Goal: Task Accomplishment & Management: Manage account settings

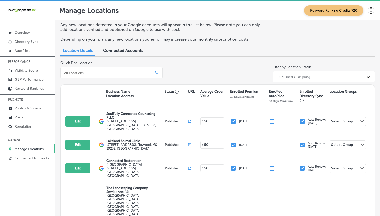
click at [24, 147] on p "Manage Locations" at bounding box center [29, 149] width 29 height 4
click at [111, 77] on div at bounding box center [111, 72] width 102 height 11
click at [113, 73] on input at bounding box center [108, 72] width 88 height 5
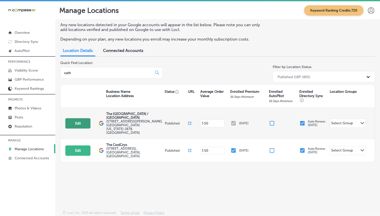
type input "cath"
click at [80, 125] on button "Edit" at bounding box center [77, 123] width 25 height 10
select select "US"
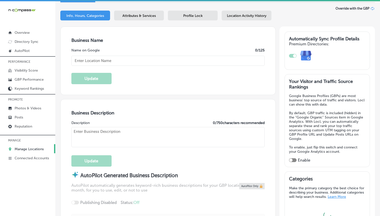
scroll to position [107, 0]
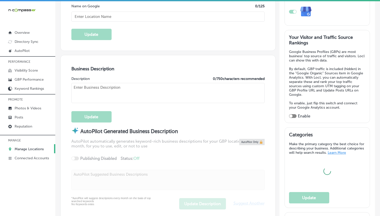
type input "[STREET_ADDRESS][PERSON_NAME]"
type input "[GEOGRAPHIC_DATA]"
type input "92234-1878"
type input "US"
type textarea "The [GEOGRAPHIC_DATA] is a 21st century bilingual center for active living. We …"
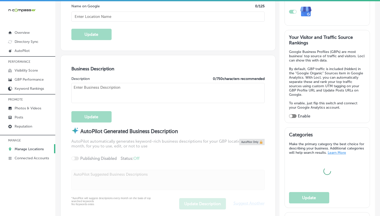
checkbox input "true"
type input "[URL][DOMAIN_NAME]"
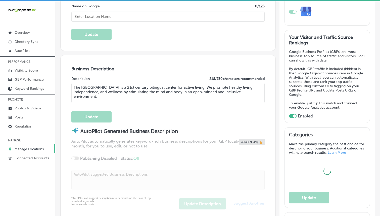
type input "[PHONE_NUMBER]"
type input "The [GEOGRAPHIC_DATA] / [GEOGRAPHIC_DATA]"
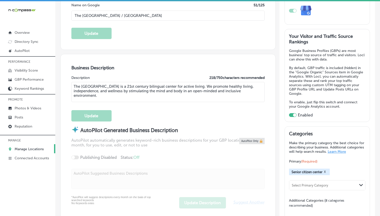
scroll to position [5, 0]
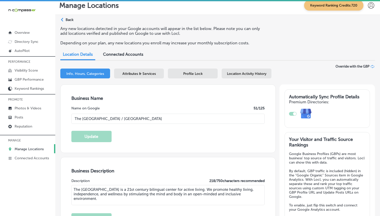
click at [243, 71] on div "Location Activity History" at bounding box center [247, 73] width 50 height 10
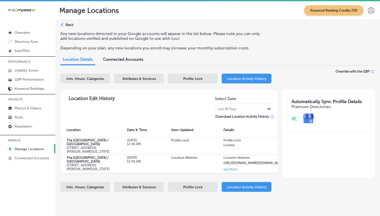
click at [200, 80] on span "Profile Lock" at bounding box center [192, 78] width 19 height 4
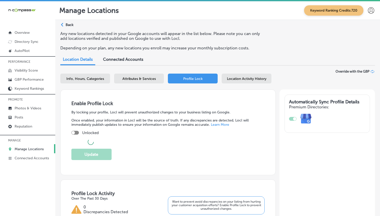
scroll to position [46, 0]
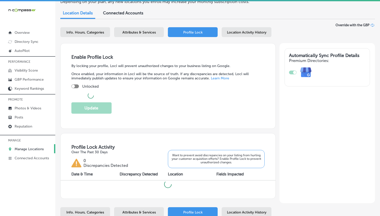
checkbox input "true"
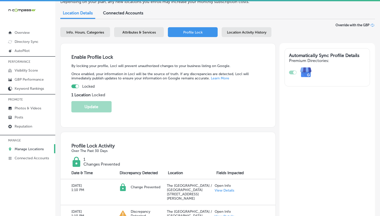
click at [140, 32] on span "Attributes & Services" at bounding box center [139, 32] width 33 height 4
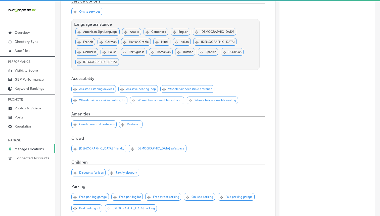
scroll to position [179, 0]
click at [98, 122] on p "Gender-neutral restroom" at bounding box center [96, 124] width 35 height 4
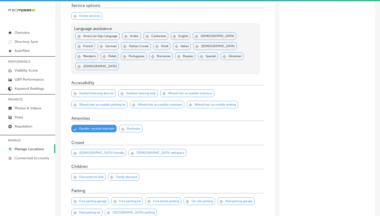
scroll to position [175, 0]
click at [193, 92] on p "Wheelchair accessible entrance" at bounding box center [190, 94] width 44 height 4
click at [154, 103] on p "Wheelchair accessible restroom" at bounding box center [160, 105] width 45 height 4
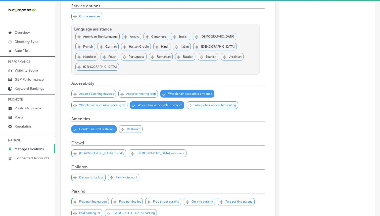
click at [102, 101] on div "Svg Vector Icons : [URL][DOMAIN_NAME] Checked Created with Sketch. close Create…" at bounding box center [99, 105] width 56 height 8
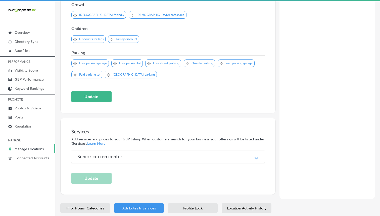
scroll to position [338, 0]
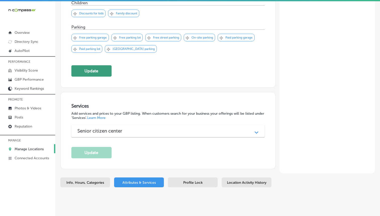
click at [103, 65] on button "Update" at bounding box center [91, 70] width 40 height 11
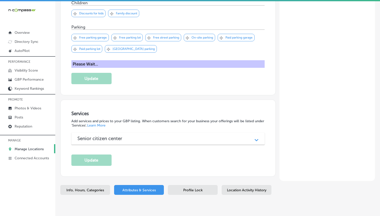
click at [150, 135] on div "Senior citizen center" at bounding box center [168, 138] width 181 height 6
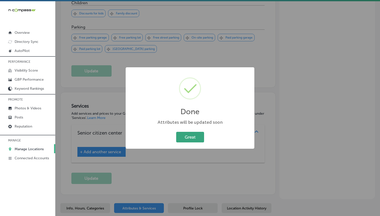
click at [191, 137] on button "Great" at bounding box center [190, 137] width 28 height 10
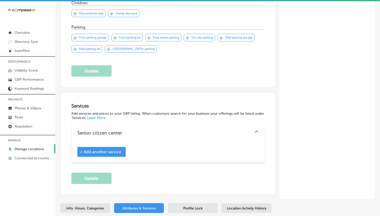
click at [101, 147] on div "+ Add another service" at bounding box center [102, 152] width 48 height 10
click at [102, 149] on span "+ Add another service" at bounding box center [100, 151] width 41 height 5
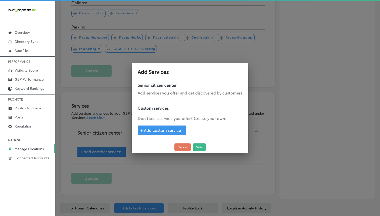
click at [153, 100] on div at bounding box center [190, 98] width 105 height 4
click at [146, 126] on div "+ Add custom service" at bounding box center [162, 130] width 48 height 10
click at [147, 129] on span "+ Add custom service" at bounding box center [160, 130] width 41 height 5
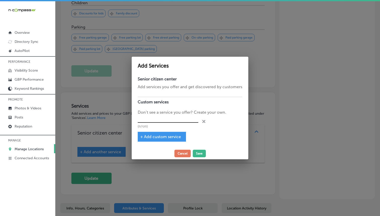
click at [154, 119] on input "text" at bounding box center [168, 119] width 61 height 8
type input "P"
click at [183, 153] on button "Cancel" at bounding box center [183, 153] width 16 height 8
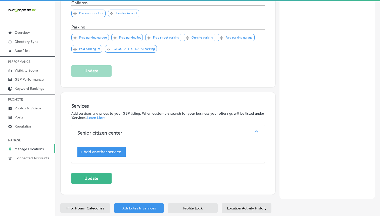
click at [89, 203] on div "Info, Hours, Categories" at bounding box center [85, 208] width 50 height 10
select select "US"
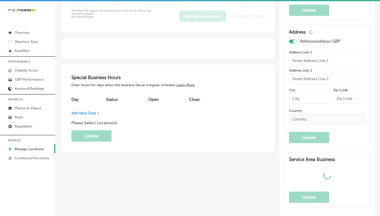
type input "The [GEOGRAPHIC_DATA] / [GEOGRAPHIC_DATA]"
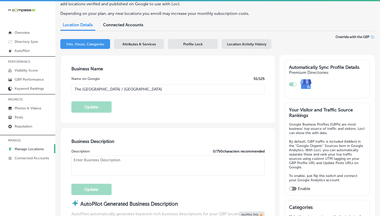
type input "[URL][DOMAIN_NAME]"
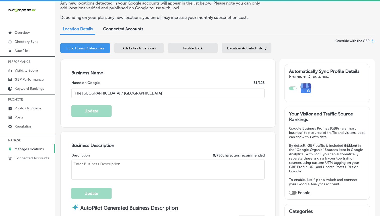
type input "[STREET_ADDRESS][PERSON_NAME]"
type input "[GEOGRAPHIC_DATA]"
type input "92234-1878"
type input "US"
checkbox input "true"
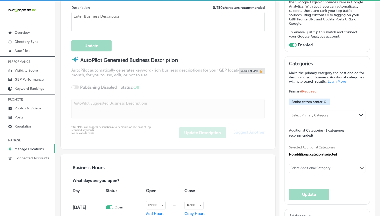
type textarea "The [GEOGRAPHIC_DATA] is a 21st century bilingual center for active living. We …"
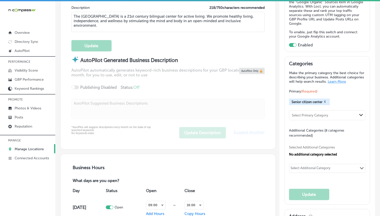
type input "[PHONE_NUMBER]"
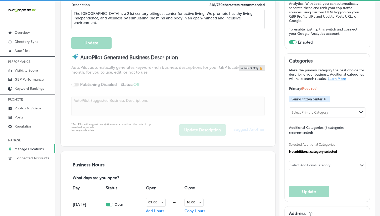
scroll to position [183, 0]
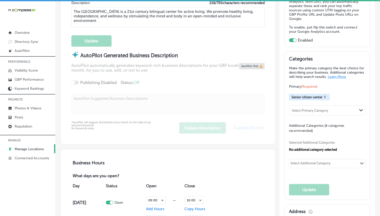
click at [313, 160] on div "Select Additional Category" at bounding box center [311, 163] width 43 height 7
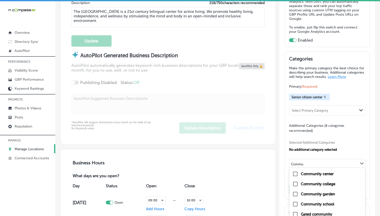
click at [306, 171] on label "Community center" at bounding box center [317, 173] width 33 height 5
type input "Commu"
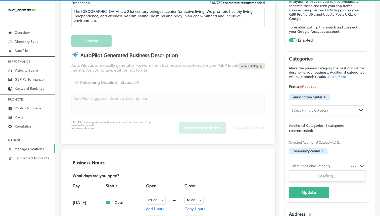
click at [316, 164] on div "Select Additional Category" at bounding box center [311, 167] width 40 height 6
click at [322, 174] on label "Non-profit organization" at bounding box center [322, 176] width 42 height 5
type input "Non-pro"
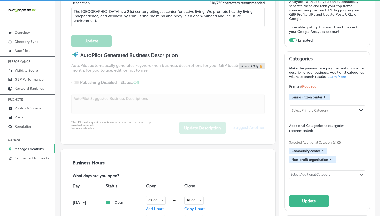
click at [324, 174] on div "Select Additional Category" at bounding box center [311, 175] width 40 height 6
type input "S"
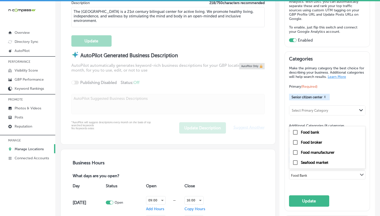
click at [313, 133] on div "Food bank" at bounding box center [328, 132] width 70 height 6
type input "Food Bank"
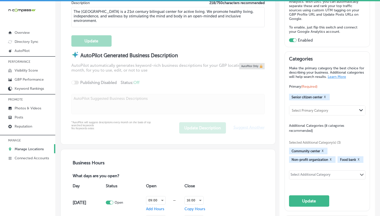
click at [315, 172] on div "Select Additional Category" at bounding box center [311, 175] width 40 height 6
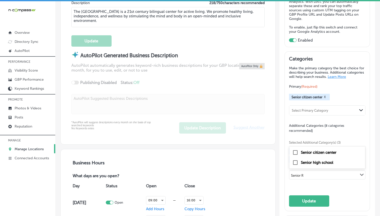
type input "Senior Re"
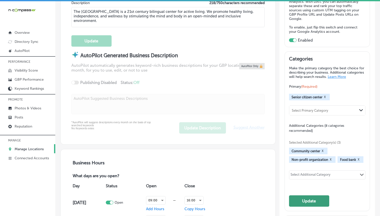
click at [314, 196] on button "Update" at bounding box center [309, 200] width 40 height 11
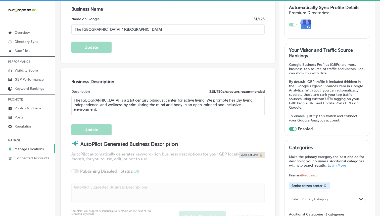
scroll to position [91, 0]
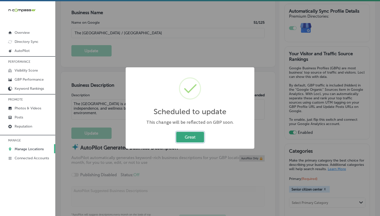
click at [192, 132] on button "Great" at bounding box center [190, 137] width 28 height 10
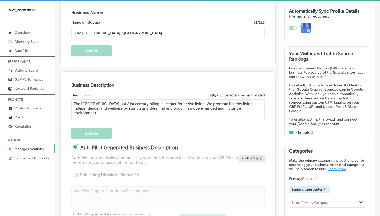
click at [170, 113] on textarea "The [GEOGRAPHIC_DATA] is a 21st century bilingual center for active living. We …" at bounding box center [168, 109] width 194 height 20
paste textarea "vibrant, bilingual facility dedicated to promoting healthy living and wellness …"
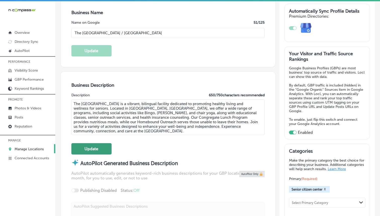
type textarea "The [GEOGRAPHIC_DATA] is a vibrant, bilingual facility dedicated to promoting h…"
click at [109, 145] on button "Update" at bounding box center [91, 148] width 40 height 11
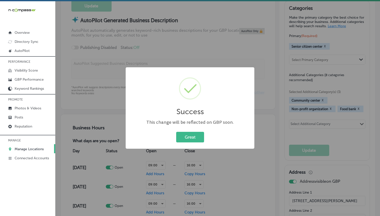
scroll to position [256, 0]
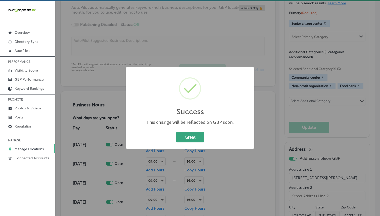
click at [176, 140] on button "Great" at bounding box center [190, 137] width 28 height 10
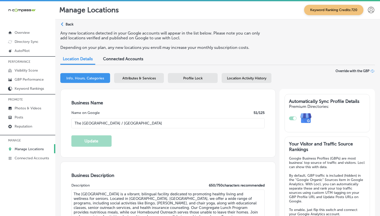
scroll to position [0, 0]
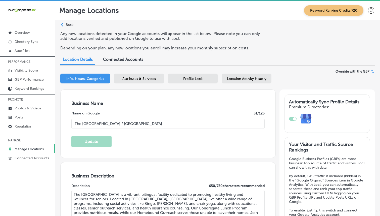
click at [140, 78] on span "Attributes & Services" at bounding box center [139, 78] width 33 height 4
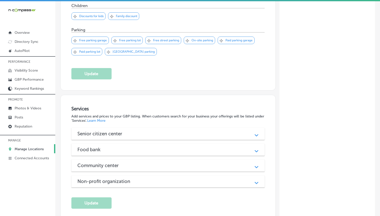
scroll to position [336, 0]
click at [178, 162] on div "Community center" at bounding box center [168, 165] width 181 height 6
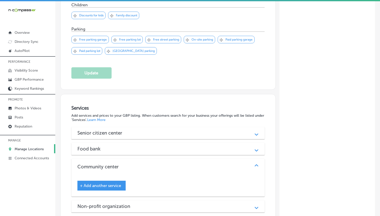
click at [142, 127] on div "Senior citizen center Path Created with Sketch." at bounding box center [168, 133] width 194 height 12
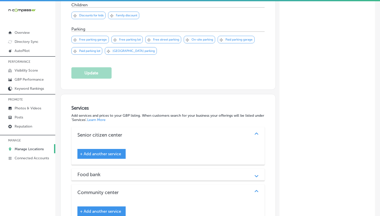
click at [117, 151] on span "+ Add another service" at bounding box center [100, 153] width 41 height 5
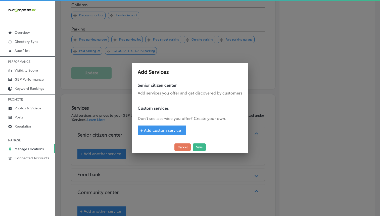
click at [183, 103] on h4 "Custom services" at bounding box center [190, 108] width 105 height 10
click at [151, 131] on span "+ Add custom service" at bounding box center [160, 130] width 41 height 5
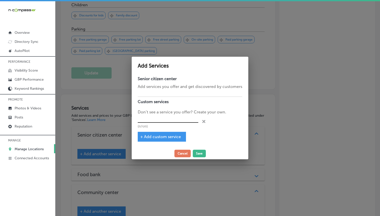
click at [158, 119] on input "text" at bounding box center [168, 119] width 61 height 8
type input "Bingo"
click at [158, 134] on div "+ Add custom service" at bounding box center [162, 137] width 48 height 10
click at [157, 136] on span "+ Add custom service" at bounding box center [160, 136] width 41 height 5
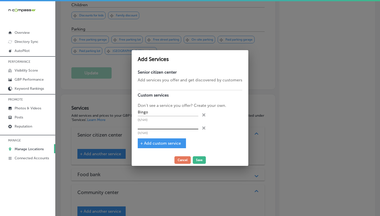
click at [154, 128] on input "text" at bounding box center [168, 126] width 61 height 8
type input "Ping Pong Fun"
click at [151, 143] on span "+ Add custom service" at bounding box center [160, 143] width 41 height 5
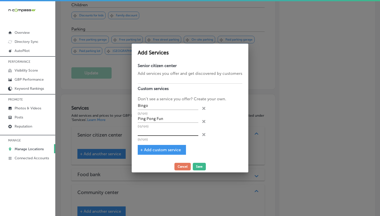
click at [154, 133] on input "text" at bounding box center [168, 132] width 61 height 8
type input "[PERSON_NAME]"
click at [152, 148] on span "+ Add custom service" at bounding box center [160, 149] width 41 height 5
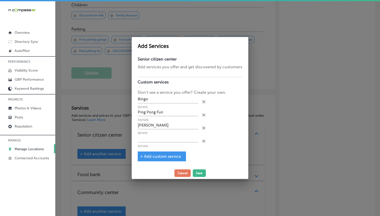
click at [154, 146] on p "(0/120)" at bounding box center [168, 145] width 61 height 3
click at [155, 141] on input "text" at bounding box center [168, 138] width 61 height 8
type input "e"
type input "Peace Meditation"
click at [202, 175] on button "Save" at bounding box center [199, 173] width 13 height 8
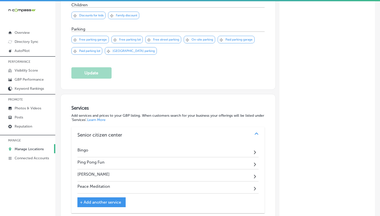
scroll to position [443, 0]
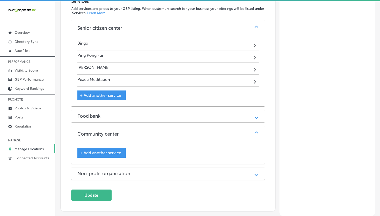
click at [114, 148] on div "+ Add another service" at bounding box center [102, 153] width 48 height 10
click at [115, 150] on span "+ Add another service" at bounding box center [100, 152] width 41 height 5
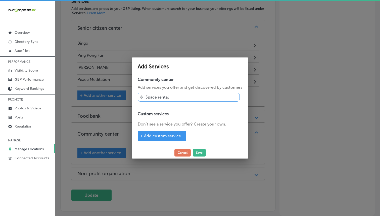
click at [150, 139] on div "+ Add custom service" at bounding box center [162, 136] width 48 height 10
click at [152, 137] on span "+ Add custom service" at bounding box center [160, 135] width 41 height 5
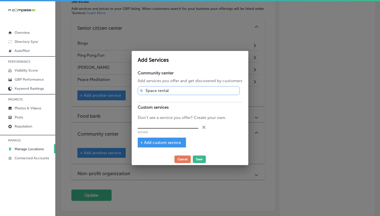
click at [160, 126] on input "text" at bounding box center [168, 125] width 61 height 8
type input "Let's Do Lunch"
click at [159, 142] on span "+ Add custom service" at bounding box center [160, 142] width 41 height 5
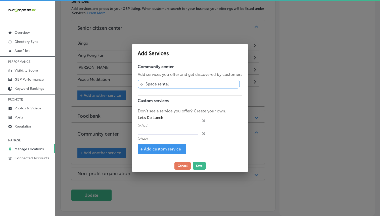
click at [161, 132] on input "text" at bounding box center [168, 131] width 61 height 8
type input "Singing For Fun"
click at [157, 144] on div "+ Add custom service" at bounding box center [162, 149] width 48 height 10
click at [157, 146] on span "+ Add custom service" at bounding box center [160, 148] width 41 height 5
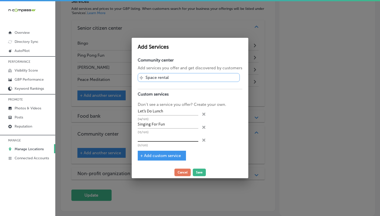
click at [156, 139] on input "text" at bounding box center [168, 138] width 61 height 8
type input "Lotería"
click at [156, 154] on span "+ Add custom service" at bounding box center [160, 155] width 41 height 5
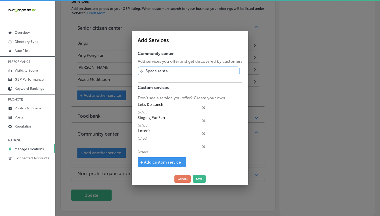
click at [201, 180] on button "Save" at bounding box center [199, 179] width 13 height 8
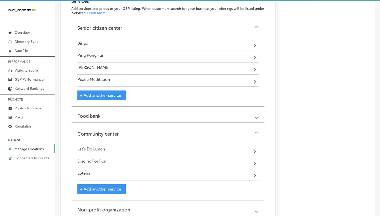
click at [119, 110] on div "Food bank Path Created with Sketch." at bounding box center [168, 116] width 194 height 12
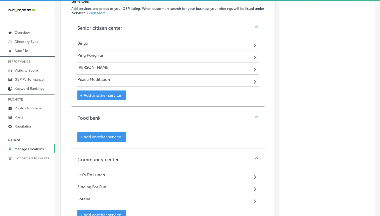
click at [117, 134] on span "+ Add another service" at bounding box center [100, 136] width 41 height 5
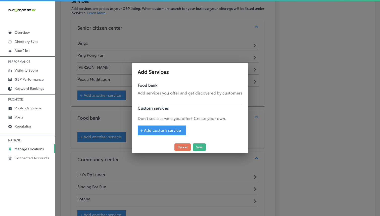
click at [157, 131] on span "+ Add custom service" at bounding box center [160, 130] width 41 height 5
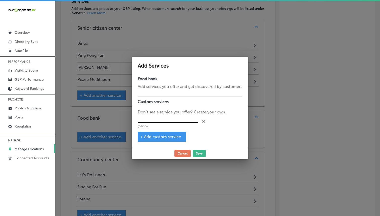
click at [168, 119] on input "text" at bounding box center [168, 119] width 61 height 8
paste input "Congregate Lunch"
type input "Congregate Lunch"
click at [177, 135] on span "+ Add custom service" at bounding box center [160, 136] width 41 height 5
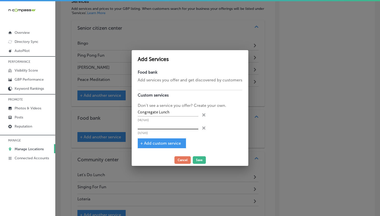
click at [146, 124] on input "text" at bounding box center [168, 126] width 61 height 8
paste input "General Support -"
type input "General Support"
click at [169, 145] on div "+ Add custom service" at bounding box center [162, 143] width 48 height 10
click at [182, 145] on div "+ Add custom service" at bounding box center [162, 143] width 48 height 10
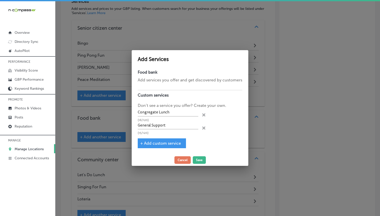
click at [182, 145] on div "+ Add custom service" at bounding box center [162, 143] width 48 height 10
click at [158, 140] on div "+ Add custom service" at bounding box center [162, 143] width 48 height 10
click at [157, 143] on span "+ Add custom service" at bounding box center [160, 143] width 41 height 5
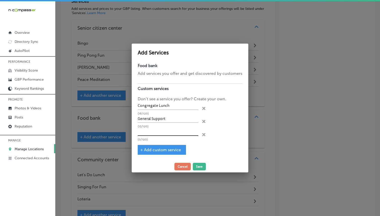
click at [171, 131] on input "text" at bounding box center [168, 132] width 61 height 8
paste input "Nutrition"
type input "Nutrition"
click at [159, 150] on span "+ Add custom service" at bounding box center [160, 149] width 41 height 5
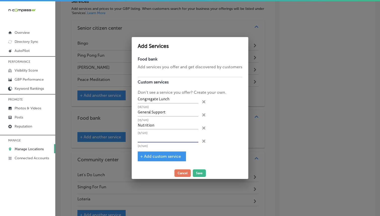
click at [167, 138] on input "text" at bounding box center [168, 138] width 61 height 8
paste input "Outreach"
type input "Outreach"
click at [155, 155] on span "+ Add custom service" at bounding box center [160, 156] width 41 height 5
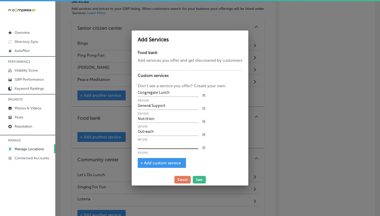
click at [149, 145] on input "text" at bounding box center [168, 145] width 61 height 8
paste input "Referrals"
type input "Referrals"
click at [195, 181] on button "Save" at bounding box center [199, 180] width 13 height 8
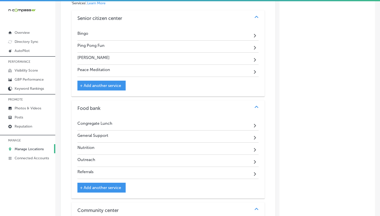
scroll to position [453, 0]
click at [132, 130] on div "General Support Path Created with Sketch." at bounding box center [168, 136] width 181 height 12
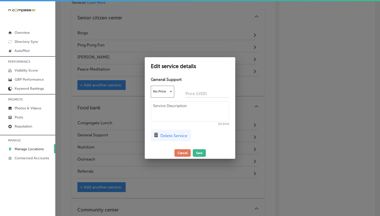
click at [178, 107] on textarea at bounding box center [190, 111] width 79 height 20
paste textarea "provides access to various social services and resources."
type textarea "provides access to various social services and resources."
click at [201, 155] on button "Save" at bounding box center [199, 153] width 13 height 8
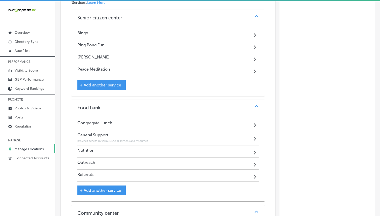
click at [93, 148] on div "Nutrition" at bounding box center [86, 151] width 17 height 7
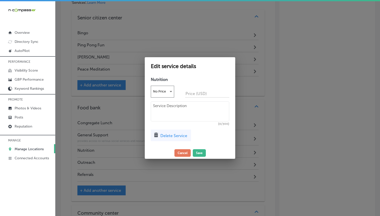
click at [174, 105] on textarea at bounding box center [190, 111] width 79 height 20
paste textarea "Congregate Lunch Program and other nutrition resources"
type textarea "Congregate Lunch Program and other nutrition resources"
click at [200, 156] on button "Save" at bounding box center [199, 153] width 13 height 8
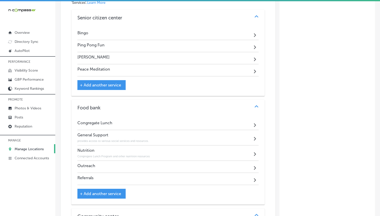
click at [123, 161] on div "Outreach Path Created with Sketch." at bounding box center [168, 167] width 181 height 12
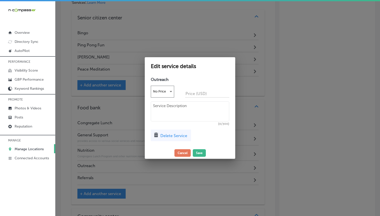
click at [174, 114] on textarea at bounding box center [190, 111] width 79 height 20
paste textarea "The Homebound Outreach program serves those unable to leave their homes"
click at [152, 116] on textarea "The Homebound Outreach program serves those unable to leave their homes" at bounding box center [190, 111] width 79 height 20
type textarea "The Homebound Outreach program serves those unable to leave their homes"
click at [201, 158] on div "Edit service details Outreach No Price Price (USD) The Homebound Outreach progr…" at bounding box center [190, 107] width 91 height 101
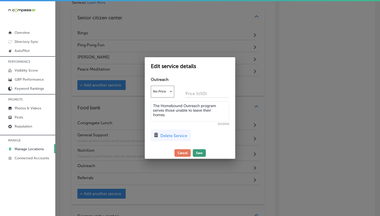
click at [197, 150] on button "Save" at bounding box center [199, 153] width 13 height 8
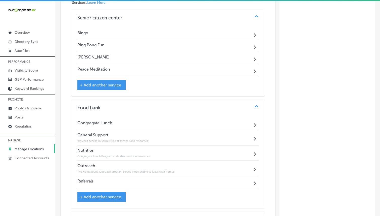
click at [199, 176] on div "Referrals Path Created with Sketch." at bounding box center [168, 182] width 181 height 12
click at [164, 176] on div "Referrals Path Created with Sketch." at bounding box center [168, 182] width 181 height 12
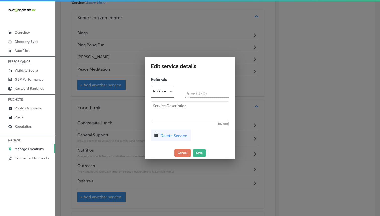
click at [160, 117] on textarea at bounding box center [190, 111] width 79 height 20
paste textarea "food, housing, and financial assistance"
type textarea "food, housing, and financial assistance"
click at [200, 151] on button "Save" at bounding box center [199, 153] width 13 height 8
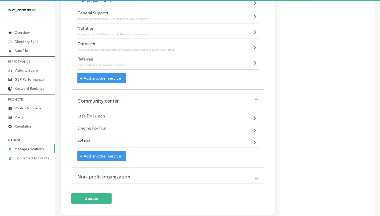
scroll to position [582, 0]
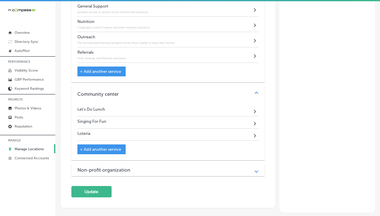
click at [142, 167] on div "Non-profit organization" at bounding box center [168, 170] width 181 height 6
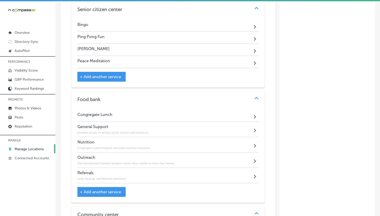
scroll to position [462, 0]
click at [96, 74] on span "+ Add another service" at bounding box center [100, 76] width 41 height 5
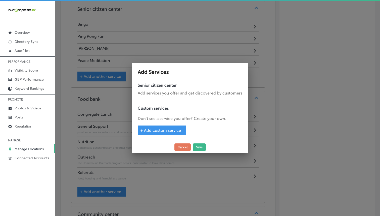
click at [173, 132] on span "+ Add custom service" at bounding box center [160, 130] width 41 height 5
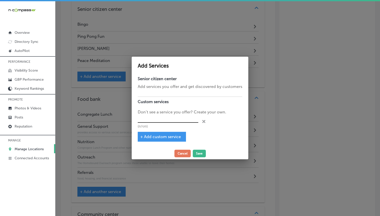
click at [172, 120] on input "text" at bounding box center [168, 119] width 61 height 8
type input "Basket Weaving"
click at [165, 140] on div "+ Add custom service" at bounding box center [162, 137] width 48 height 10
click at [166, 135] on span "+ Add custom service" at bounding box center [160, 136] width 41 height 5
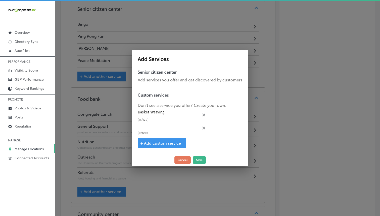
click at [157, 124] on input "text" at bounding box center [168, 126] width 61 height 8
type input "Keyboard Piano Class"
click at [157, 147] on div "+ Add custom service" at bounding box center [162, 143] width 48 height 10
click at [158, 141] on span "+ Add custom service" at bounding box center [160, 143] width 41 height 5
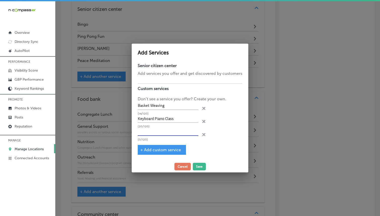
click at [160, 128] on input "text" at bounding box center [168, 132] width 61 height 8
type input "Chair Yoga"
click at [160, 149] on span "+ Add custom service" at bounding box center [160, 149] width 41 height 5
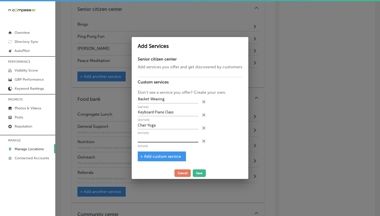
click at [162, 136] on input "text" at bounding box center [168, 138] width 61 height 8
type input "[PERSON_NAME] in Motion"
click at [201, 177] on div "Add Services Senior citizen center Add services you offer and get discovered by…" at bounding box center [190, 108] width 117 height 142
click at [197, 173] on button "Save" at bounding box center [199, 173] width 13 height 8
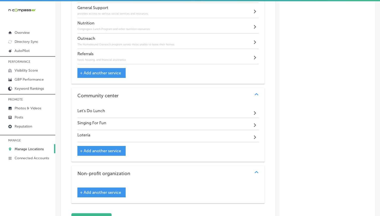
scroll to position [673, 0]
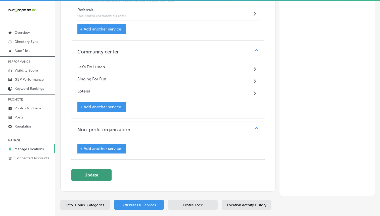
click at [95, 169] on button "Update" at bounding box center [91, 174] width 40 height 11
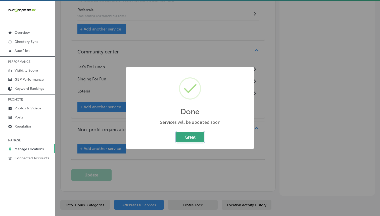
click at [197, 136] on button "Great" at bounding box center [190, 137] width 28 height 10
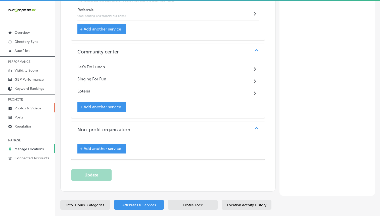
click at [25, 110] on p "Photos & Videos" at bounding box center [28, 108] width 27 height 4
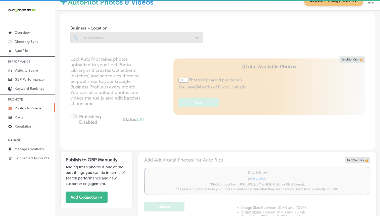
type input "5"
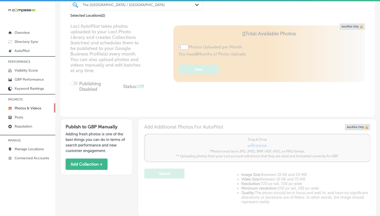
scroll to position [150, 0]
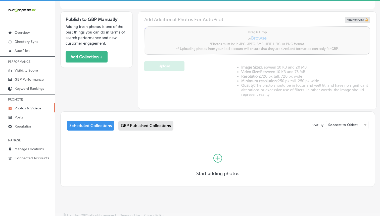
click at [212, 156] on div at bounding box center [218, 157] width 43 height 25
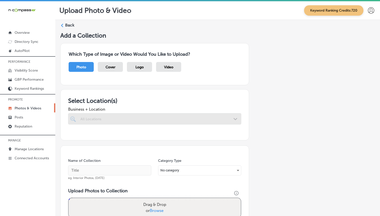
click at [123, 125] on div at bounding box center [154, 128] width 173 height 8
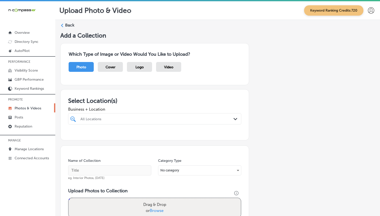
scroll to position [45, 0]
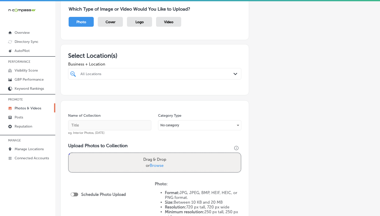
click at [141, 75] on div "All Locations" at bounding box center [158, 73] width 154 height 4
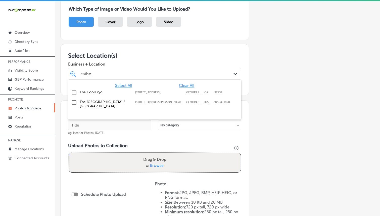
click at [118, 103] on label "The [GEOGRAPHIC_DATA] / [GEOGRAPHIC_DATA]" at bounding box center [105, 104] width 51 height 9
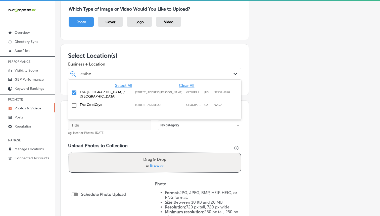
type input "cathe"
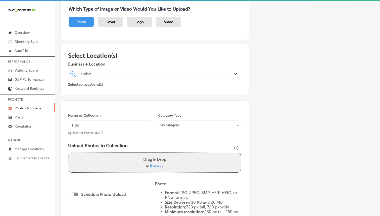
click at [101, 126] on input "text" at bounding box center [109, 125] width 83 height 10
paste input "The [GEOGRAPHIC_DATA]"
click at [102, 126] on input "The [GEOGRAPHIC_DATA]" at bounding box center [109, 125] width 83 height 10
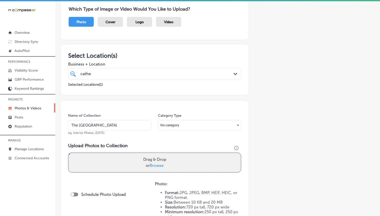
type input "The [GEOGRAPHIC_DATA]"
click at [155, 160] on label "Drag & Drop or Browse" at bounding box center [154, 162] width 27 height 16
click at [155, 154] on input "Drag & Drop or Browse" at bounding box center [155, 154] width 172 height 2
type input "C:\fakepath\528321646_806146488653712_8970163593055444600_n.jpg"
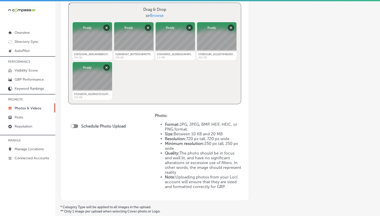
scroll to position [242, 0]
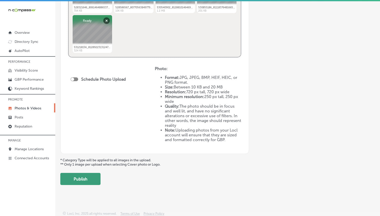
click at [79, 178] on button "Publish" at bounding box center [80, 179] width 40 height 12
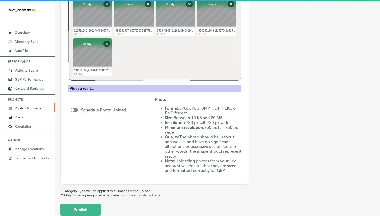
scroll to position [145, 0]
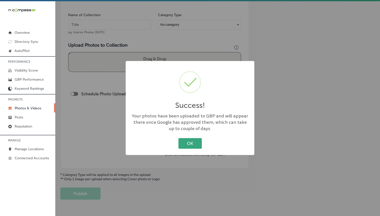
click at [183, 142] on button "OK" at bounding box center [190, 143] width 23 height 10
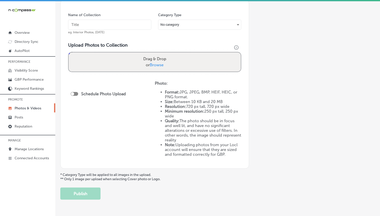
click at [113, 27] on input "text" at bounding box center [109, 25] width 83 height 10
paste input "The [GEOGRAPHIC_DATA]"
type input "The [GEOGRAPHIC_DATA]"
click at [155, 64] on span "Browse" at bounding box center [157, 64] width 14 height 5
click at [155, 54] on input "Drag & Drop or Browse" at bounding box center [155, 53] width 172 height 2
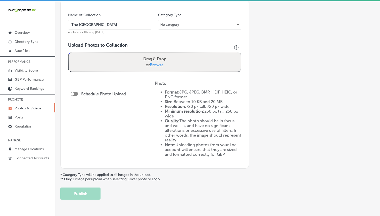
type input "C:\fakepath\531846298_812858011315893_2957784921018742657_n.jpg"
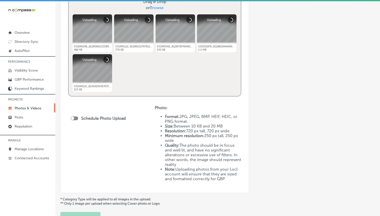
scroll to position [242, 0]
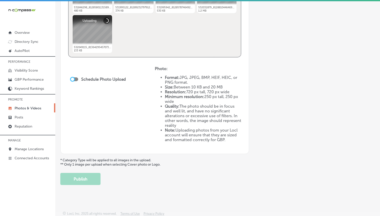
click at [73, 78] on div at bounding box center [72, 79] width 3 height 3
checkbox input "true"
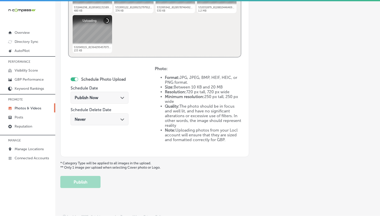
click at [108, 97] on div "Publish Now Path Created with Sketch." at bounding box center [100, 97] width 50 height 5
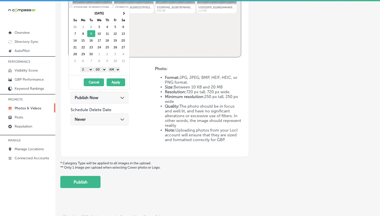
click at [90, 69] on select "1 2 3 4 5 6 7 8 9 10 11 12" at bounding box center [87, 70] width 13 height 6
click at [113, 73] on div "[DATE] Su Mo Tu We Th Fr Sa 31 1 2 3 4 5 6 7 8 9 10 11 12 13 14 15 16 17 18 19 …" at bounding box center [99, 41] width 61 height 67
click at [114, 68] on select "AM PM" at bounding box center [114, 70] width 13 height 6
click at [112, 79] on button "Apply" at bounding box center [116, 82] width 19 height 8
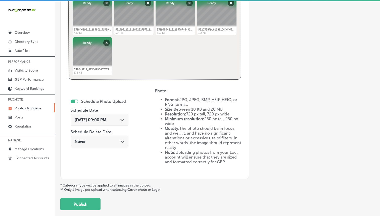
scroll to position [245, 0]
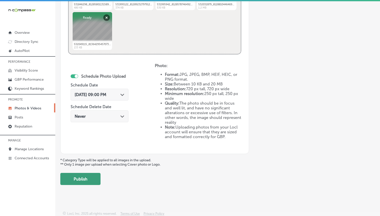
click at [90, 178] on button "Publish" at bounding box center [80, 179] width 40 height 12
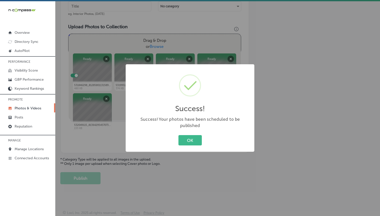
scroll to position [163, 0]
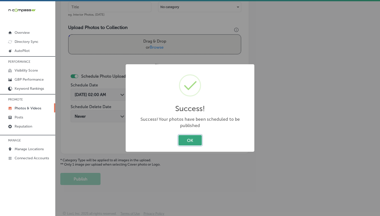
click at [197, 135] on button "OK" at bounding box center [190, 140] width 23 height 10
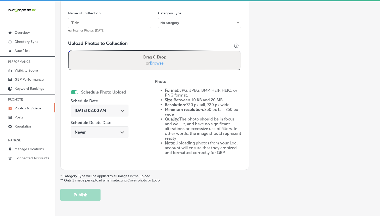
scroll to position [146, 0]
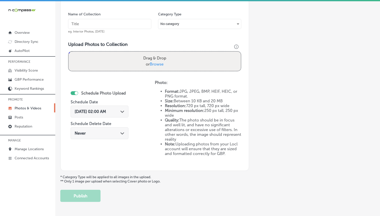
click at [128, 29] on div "Name of Collection eg. Interior Photos, [DATE]" at bounding box center [109, 23] width 83 height 22
click at [127, 28] on input "text" at bounding box center [109, 24] width 83 height 10
paste input "The [GEOGRAPHIC_DATA]"
type input "The [GEOGRAPHIC_DATA]"
click at [155, 62] on span "Browse" at bounding box center [157, 64] width 14 height 5
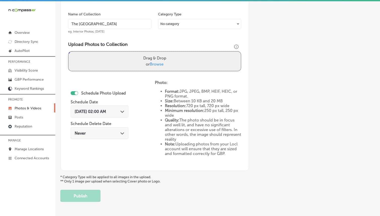
click at [155, 53] on input "Drag & Drop or Browse" at bounding box center [155, 53] width 172 height 2
type input "C:\fakepath\532051881_811917008076660_5102282388527640671_n.jpg"
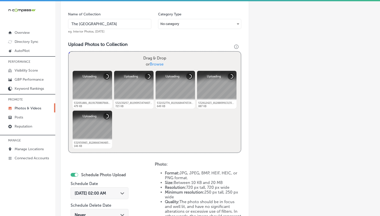
scroll to position [242, 0]
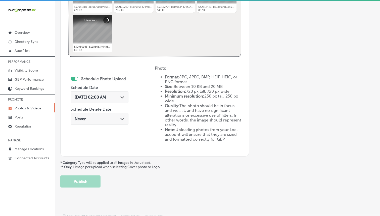
click at [102, 93] on div "[DATE] 02:00 AM Path Created with Sketch." at bounding box center [100, 97] width 58 height 12
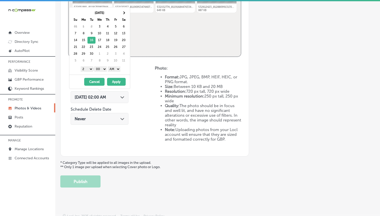
click at [86, 69] on select "1 2 3 4 5 6 7 8 9 10 11 12" at bounding box center [87, 69] width 13 height 6
click at [114, 71] on select "AM PM" at bounding box center [114, 69] width 13 height 6
click at [113, 80] on button "Apply" at bounding box center [116, 82] width 19 height 8
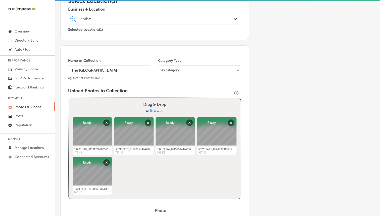
scroll to position [245, 0]
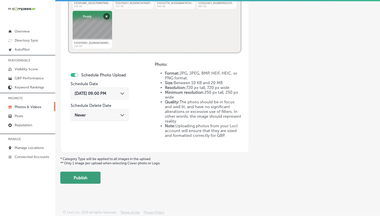
click at [92, 178] on button "Publish" at bounding box center [80, 177] width 40 height 12
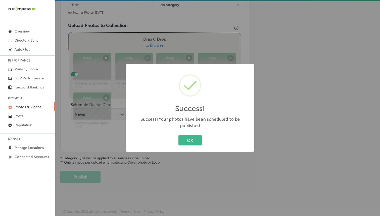
scroll to position [163, 0]
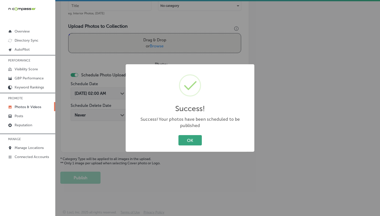
click at [182, 135] on button "OK" at bounding box center [190, 140] width 23 height 10
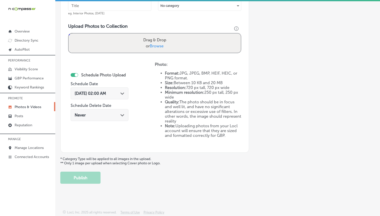
scroll to position [118, 0]
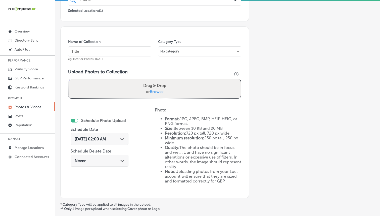
click at [120, 52] on input "text" at bounding box center [109, 51] width 83 height 10
paste input "The [GEOGRAPHIC_DATA]"
type input "The [GEOGRAPHIC_DATA]"
click at [158, 88] on label "Drag & Drop or Browse" at bounding box center [154, 89] width 27 height 16
click at [158, 81] on input "Drag & Drop or Browse" at bounding box center [155, 80] width 172 height 2
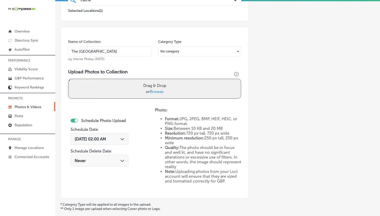
type input "C:\fakepath\532930983_812866634648364_1108858512936562206_n.jpg"
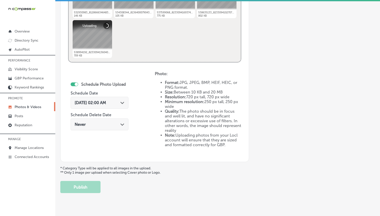
scroll to position [234, 0]
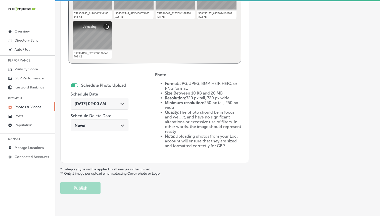
click at [119, 106] on div "[DATE] 02:00 AM Path Created with Sketch." at bounding box center [100, 104] width 58 height 12
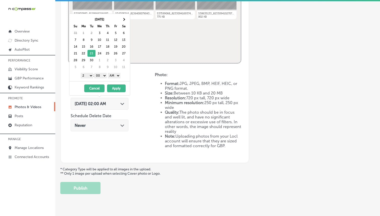
click at [84, 74] on select "1 2 3 4 5 6 7 8 9 10 11 12" at bounding box center [87, 76] width 13 height 6
click at [110, 72] on div "1 2 3 4 5 6 7 8 9 10 11 12 : 00 10 20 30 40 50 AM PM" at bounding box center [100, 75] width 59 height 8
click at [113, 75] on select "AM PM" at bounding box center [114, 76] width 13 height 6
click at [113, 88] on button "Apply" at bounding box center [116, 88] width 19 height 8
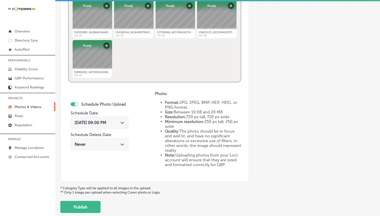
scroll to position [245, 0]
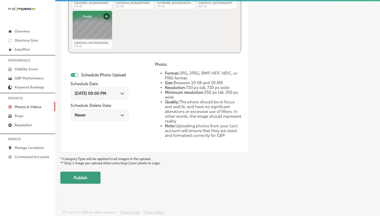
click at [84, 172] on button "Publish" at bounding box center [80, 177] width 40 height 12
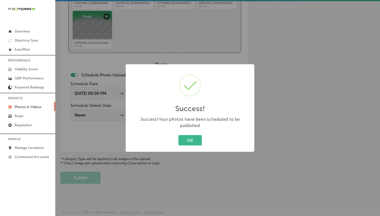
scroll to position [163, 0]
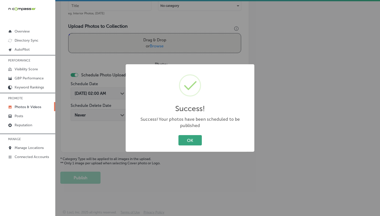
click at [186, 137] on button "OK" at bounding box center [190, 140] width 23 height 10
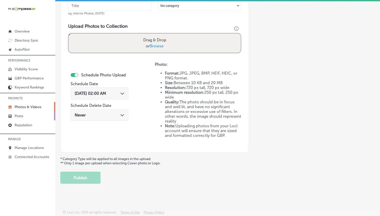
click at [16, 118] on p "Posts" at bounding box center [19, 116] width 9 height 4
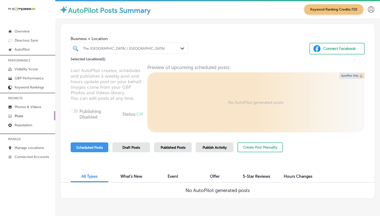
click at [17, 118] on p "Posts" at bounding box center [19, 116] width 9 height 4
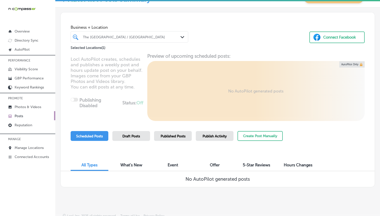
scroll to position [16, 0]
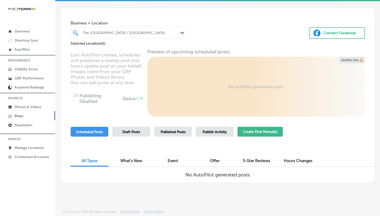
click at [265, 134] on button "Create Post Manually" at bounding box center [260, 132] width 45 height 10
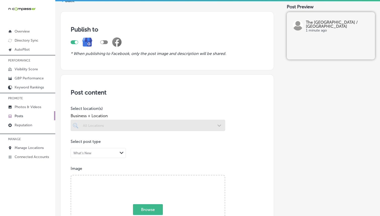
scroll to position [34, 0]
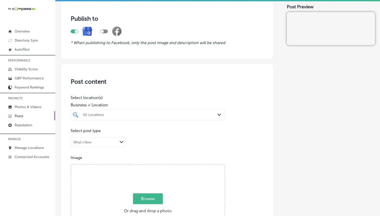
click at [149, 118] on div "All Locations Path Created with Sketch." at bounding box center [148, 114] width 155 height 11
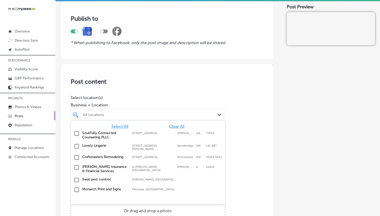
click at [150, 117] on div at bounding box center [142, 114] width 118 height 7
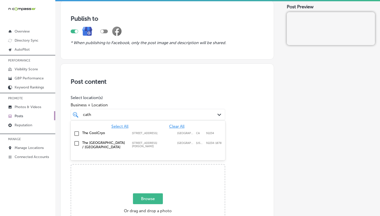
click at [106, 142] on label "The [GEOGRAPHIC_DATA] / [GEOGRAPHIC_DATA]" at bounding box center [104, 144] width 45 height 9
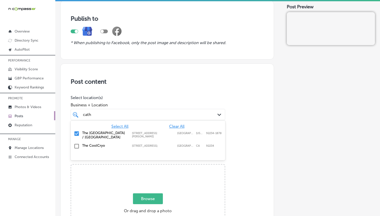
type input "cath"
click at [145, 98] on p "Select location(s)" at bounding box center [148, 97] width 155 height 5
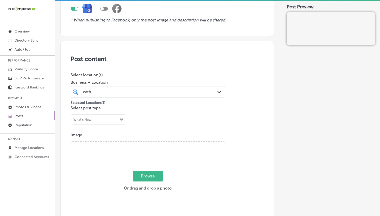
scroll to position [129, 0]
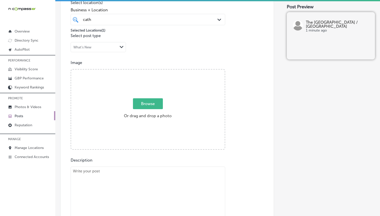
click at [145, 98] on div "Browse Or drag and drop a photo" at bounding box center [148, 109] width 154 height 81
click at [71, 69] on input "Browse Or drag and drop a photo" at bounding box center [148, 70] width 154 height 2
type input "C:\fakepath\537599068_823309416937419_1427854111048660626_n.jpg"
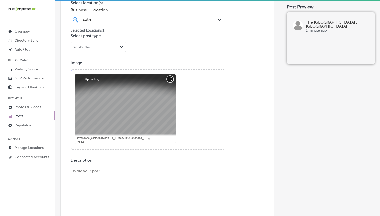
click at [170, 81] on button "Cancel" at bounding box center [170, 79] width 7 height 7
click at [170, 79] on button "Cancel" at bounding box center [170, 79] width 7 height 7
click at [159, 81] on div at bounding box center [125, 108] width 101 height 70
click at [171, 81] on button "Cancel" at bounding box center [170, 79] width 7 height 7
click at [170, 79] on button "Cancel" at bounding box center [170, 79] width 7 height 7
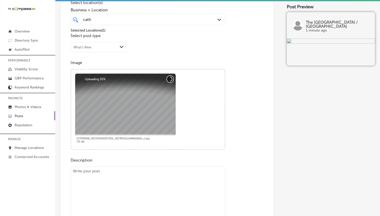
click at [172, 78] on button "Cancel" at bounding box center [170, 79] width 7 height 7
drag, startPoint x: 180, startPoint y: 93, endPoint x: 141, endPoint y: 95, distance: 38.5
click at [141, 95] on div "Powered by PQINA Browse Or drag and drop a photo 537599068_823309416937419_1427…" at bounding box center [148, 109] width 154 height 80
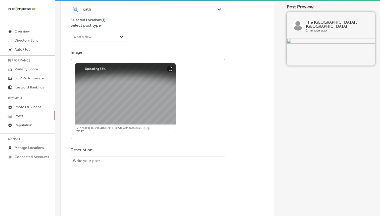
click at [107, 167] on textarea at bounding box center [148, 191] width 155 height 70
paste textarea "Lor Ipsumdolo Sita Consec Adipis elitse d eiusmod te incidi utl etdoloremagn al…"
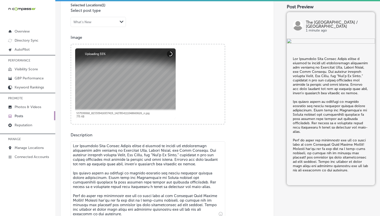
paste textarea "The [GEOGRAPHIC_DATA] offers a variety of social and recreational activities fo…"
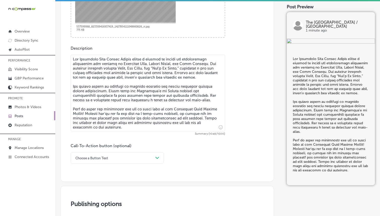
scroll to position [241, 0]
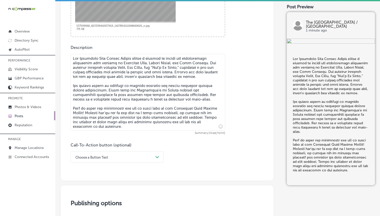
type textarea "Lor Ipsumdolo Sita Consec Adipis elitse d eiusmod te incidi utl etdoloremagn al…"
click at [161, 158] on div "option Choose a Button Text focused, 1 of 7. 7 results available. Use Up and Do…" at bounding box center [117, 156] width 93 height 11
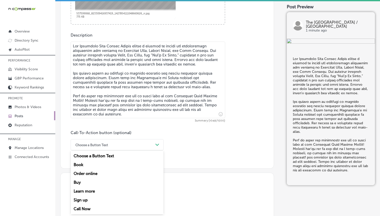
click at [89, 190] on div "Learn more" at bounding box center [117, 190] width 93 height 9
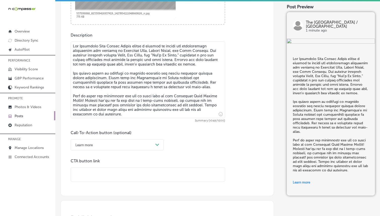
click at [119, 173] on input "text" at bounding box center [148, 174] width 154 height 14
paste input "[URL][DOMAIN_NAME]"
type input "[URL][DOMAIN_NAME]"
click at [201, 156] on div "Call-To-Action button (optional) Learn more Path Created with Sketch. CTA butto…" at bounding box center [167, 155] width 193 height 51
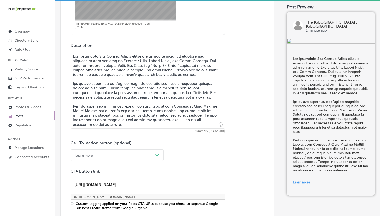
scroll to position [137, 0]
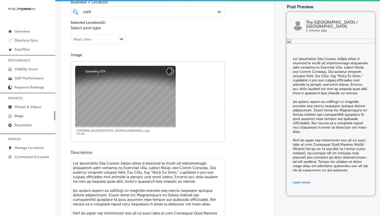
click at [173, 72] on button "Cancel" at bounding box center [170, 71] width 7 height 7
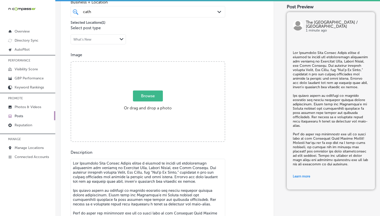
click at [157, 89] on div "Browse Or drag and drop a photo" at bounding box center [148, 102] width 154 height 81
click at [71, 62] on input "Browse Or drag and drop a photo" at bounding box center [148, 63] width 154 height 2
type input "C:\fakepath\538635133_823309410270753_6641750524011436986_n.jpg"
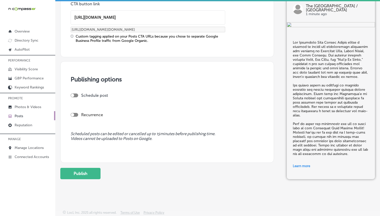
scroll to position [411, 0]
click at [90, 170] on button "Publish" at bounding box center [80, 172] width 40 height 11
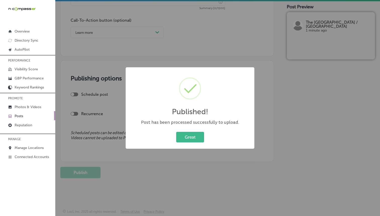
scroll to position [366, 0]
click at [194, 139] on button "Great" at bounding box center [190, 137] width 28 height 10
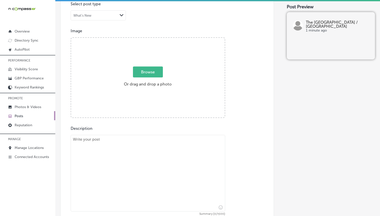
scroll to position [106, 0]
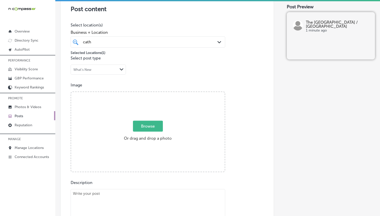
click at [146, 128] on span "Browse" at bounding box center [148, 126] width 30 height 11
click at [146, 93] on input "Browse Or drag and drop a photo" at bounding box center [148, 93] width 154 height 2
type input "C:\fakepath\531846298_812858011315893_2957784921018742657_n.jpg"
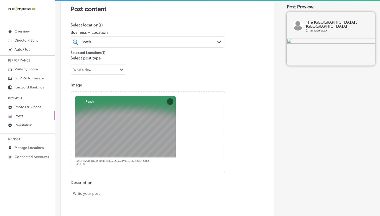
scroll to position [210, 0]
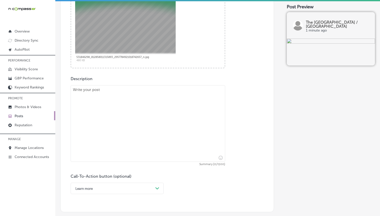
click at [99, 102] on textarea at bounding box center [148, 123] width 155 height 76
paste textarea "At the [GEOGRAPHIC_DATA], we understand how important it is to maintain good he…"
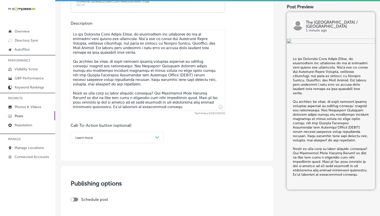
scroll to position [317, 0]
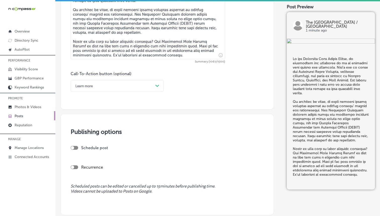
type textarea "At the [GEOGRAPHIC_DATA], we understand how important it is to maintain good he…"
click at [141, 84] on div "Learn more" at bounding box center [113, 86] width 81 height 8
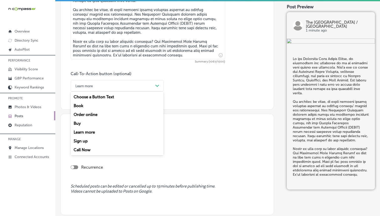
click at [86, 147] on div "Call Now" at bounding box center [117, 149] width 93 height 9
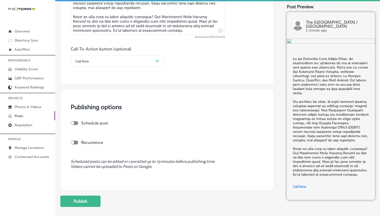
scroll to position [354, 0]
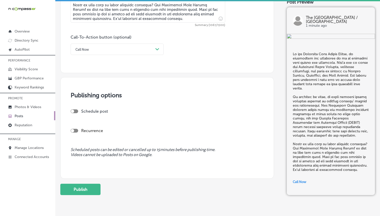
click at [73, 113] on div "Schedule post" at bounding box center [165, 111] width 189 height 5
click at [74, 111] on div at bounding box center [75, 111] width 8 height 4
checkbox input "true"
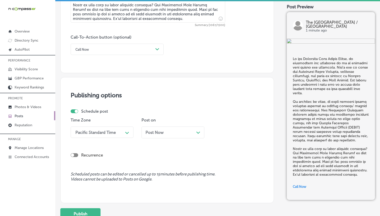
click at [119, 133] on div "Pacific Standard Time" at bounding box center [98, 132] width 50 height 9
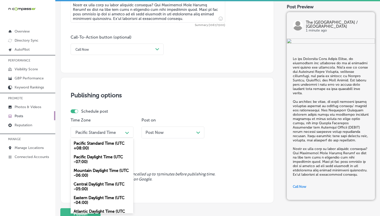
click at [102, 170] on div "Mountain Daylight Time (UTC -06:00)" at bounding box center [102, 173] width 63 height 14
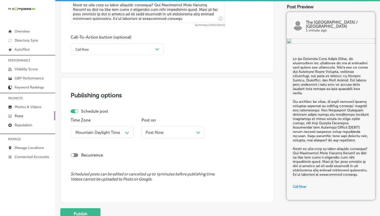
click at [185, 133] on div "Post Now Path Created with Sketch." at bounding box center [173, 132] width 55 height 5
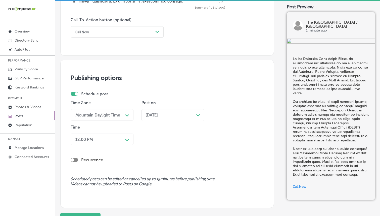
scroll to position [417, 0]
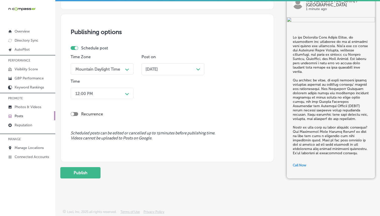
click at [118, 96] on div "12:00 PM" at bounding box center [98, 93] width 50 height 9
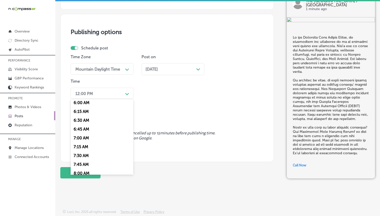
scroll to position [244, 0]
click at [81, 107] on div "7:00 AM" at bounding box center [102, 106] width 63 height 9
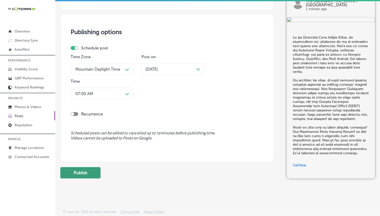
click at [93, 168] on button "Publish" at bounding box center [80, 172] width 40 height 11
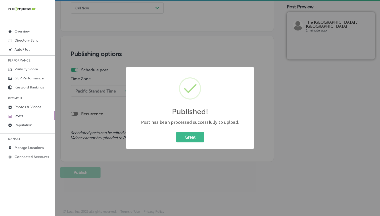
scroll to position [395, 0]
click at [180, 138] on button "Great" at bounding box center [190, 137] width 28 height 10
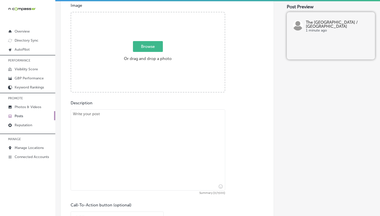
scroll to position [186, 0]
click at [152, 49] on span "Browse" at bounding box center [148, 46] width 30 height 11
click at [152, 14] on input "Browse Or drag and drop a photo" at bounding box center [148, 14] width 154 height 2
type input "C:\fakepath\528586567_807705638497797_8402851853691905959_n.jpg"
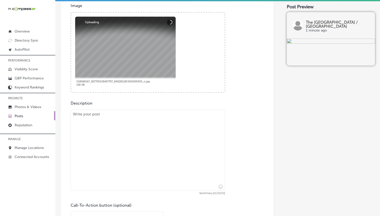
click at [180, 138] on textarea at bounding box center [148, 149] width 155 height 81
paste textarea "The [GEOGRAPHIC_DATA] is committed to promoting wellness and fitness for senior…"
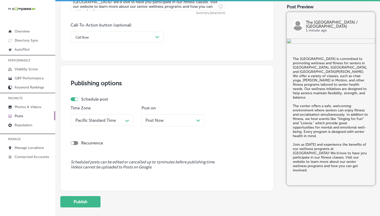
scroll to position [357, 0]
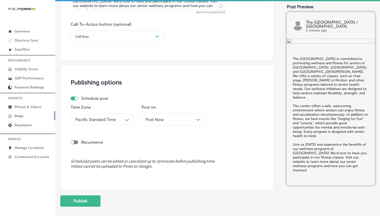
type textarea "The [GEOGRAPHIC_DATA] is committed to promoting wellness and fitness for senior…"
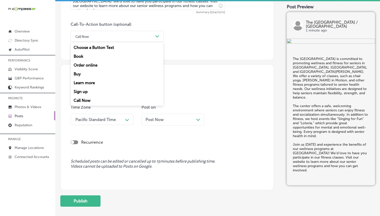
click at [133, 37] on div "Call Now" at bounding box center [113, 36] width 81 height 8
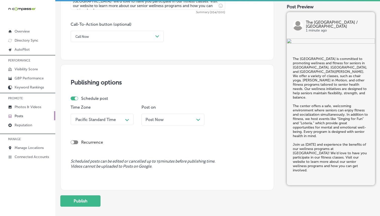
click at [109, 36] on div "Call Now" at bounding box center [113, 36] width 81 height 8
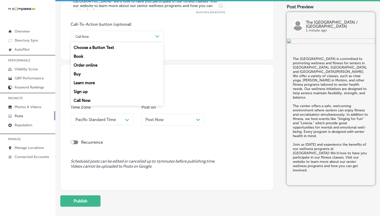
click at [90, 78] on div "Learn more" at bounding box center [117, 82] width 93 height 9
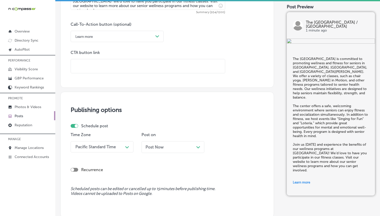
click at [168, 67] on input "text" at bounding box center [148, 66] width 154 height 14
click at [169, 67] on input "text" at bounding box center [148, 66] width 154 height 14
paste input "[URL][DOMAIN_NAME]"
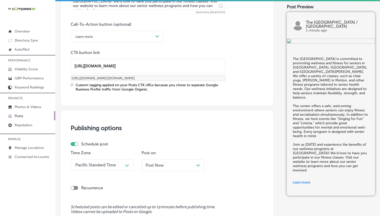
type input "[URL][DOMAIN_NAME]"
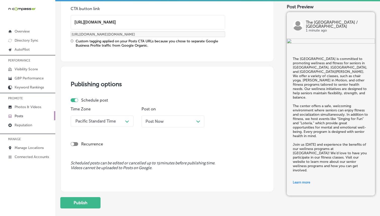
scroll to position [402, 0]
click at [107, 118] on div "Pacific Standard Time" at bounding box center [95, 120] width 41 height 5
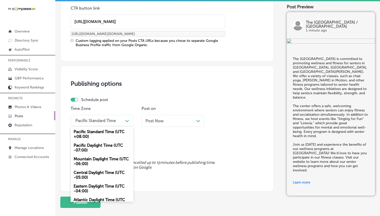
drag, startPoint x: 95, startPoint y: 157, endPoint x: 150, endPoint y: 129, distance: 61.4
click at [95, 157] on div "Mountain Daylight Time (UTC -06:00)" at bounding box center [102, 161] width 63 height 14
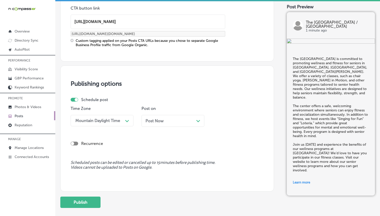
click at [169, 119] on div "Post Now Path Created with Sketch." at bounding box center [173, 120] width 55 height 5
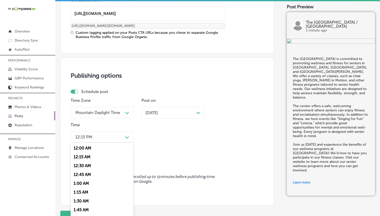
scroll to position [413, 0]
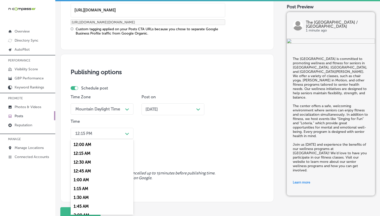
click at [117, 136] on div "12:15 PM" at bounding box center [98, 133] width 50 height 9
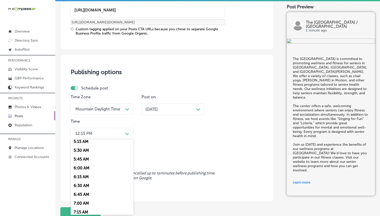
click at [83, 200] on div "7:00 AM" at bounding box center [102, 203] width 63 height 9
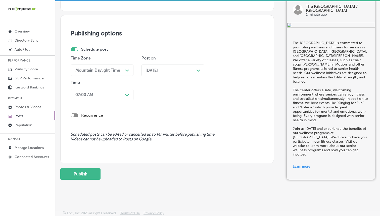
scroll to position [453, 0]
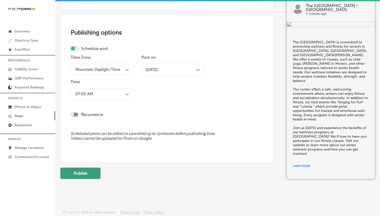
click at [87, 170] on button "Publish" at bounding box center [80, 172] width 40 height 11
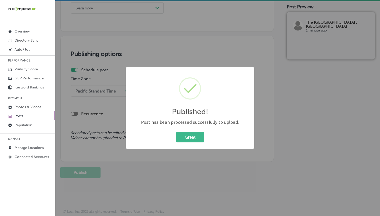
scroll to position [385, 0]
click at [190, 137] on button "Great" at bounding box center [190, 137] width 28 height 10
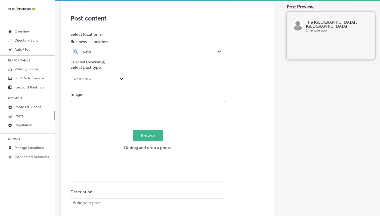
scroll to position [96, 0]
click at [144, 134] on span "Browse" at bounding box center [148, 136] width 30 height 11
click at [144, 104] on input "Browse Or drag and drop a photo" at bounding box center [148, 103] width 154 height 2
click at [144, 134] on span "Browse" at bounding box center [148, 136] width 30 height 11
click at [144, 104] on input "Browse Or drag and drop a photo" at bounding box center [148, 103] width 154 height 2
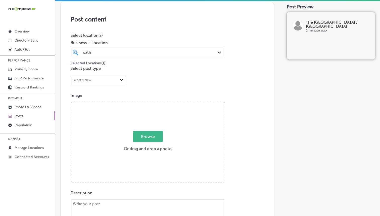
type input "C:\fakepath\528321646_806146488653712_8970163593055444600_n.jpg"
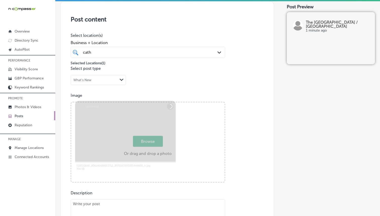
scroll to position [142, 0]
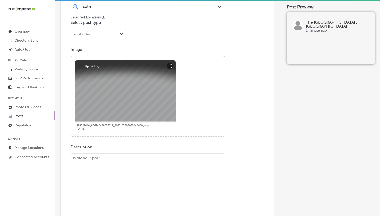
click at [143, 165] on textarea at bounding box center [148, 189] width 155 height 72
paste textarea "Volunteering at the [GEOGRAPHIC_DATA] is a wonderful way to give back to the co…"
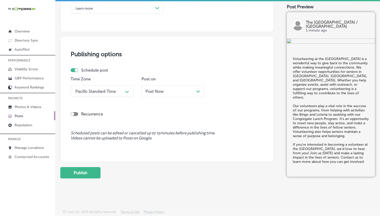
scroll to position [338, 0]
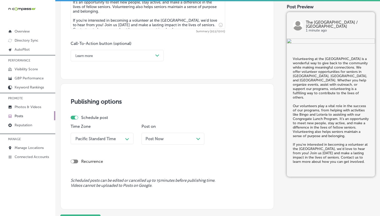
type textarea "Volunteering at the [GEOGRAPHIC_DATA] is a wonderful way to give back to the co…"
click at [121, 57] on div "Learn more" at bounding box center [113, 56] width 81 height 8
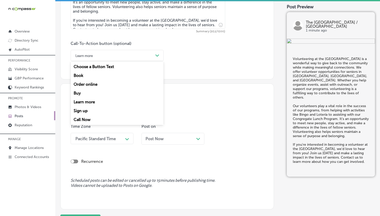
click at [84, 118] on div "Call Now" at bounding box center [117, 119] width 93 height 9
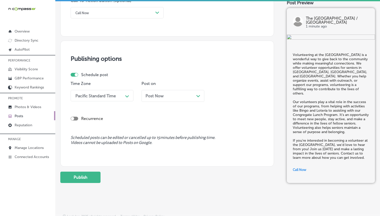
scroll to position [383, 0]
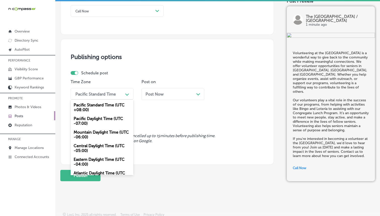
click at [122, 97] on div "Pacific Standard Time" at bounding box center [98, 93] width 50 height 9
click at [107, 132] on div "Mountain Daylight Time (UTC -06:00)" at bounding box center [102, 135] width 63 height 14
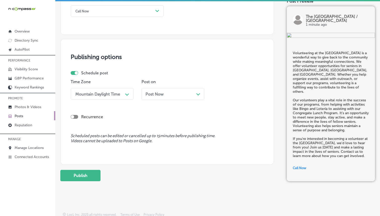
click at [156, 97] on div "Post Now Path Created with Sketch." at bounding box center [173, 94] width 63 height 12
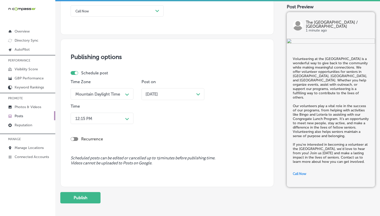
click at [86, 123] on div "12:15 PM Path Created with Sketch." at bounding box center [102, 117] width 63 height 11
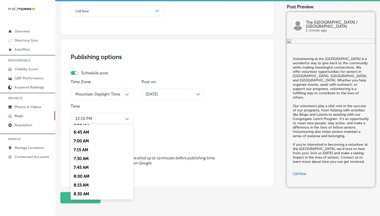
scroll to position [237, 0]
click at [81, 136] on div "7:00 AM" at bounding box center [102, 139] width 63 height 9
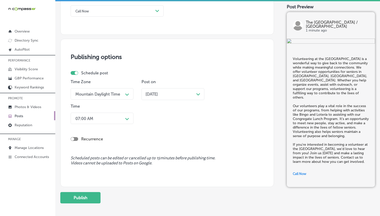
click at [155, 120] on div "Time Zone Mountain Daylight Time Path Created with Sketch. Post on [DATE] Path …" at bounding box center [165, 102] width 189 height 47
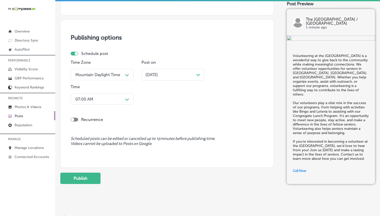
scroll to position [408, 0]
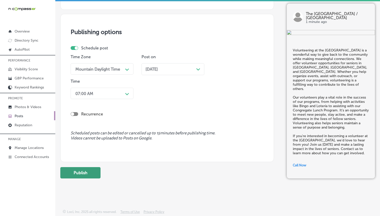
click at [85, 173] on button "Publish" at bounding box center [80, 172] width 40 height 11
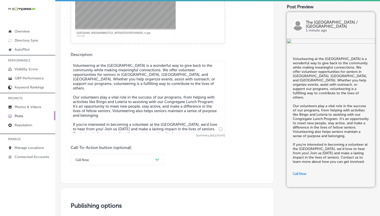
scroll to position [225, 0]
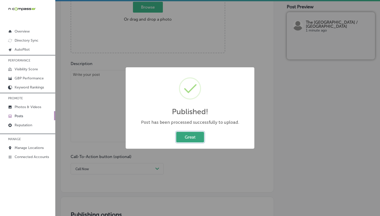
click at [187, 133] on button "Great" at bounding box center [190, 137] width 28 height 10
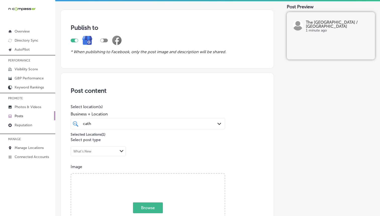
scroll to position [99, 0]
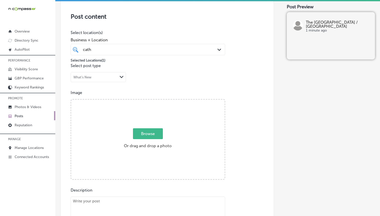
click at [157, 137] on span "Browse" at bounding box center [148, 133] width 30 height 11
click at [157, 101] on input "Browse Or drag and drop a photo" at bounding box center [148, 100] width 154 height 2
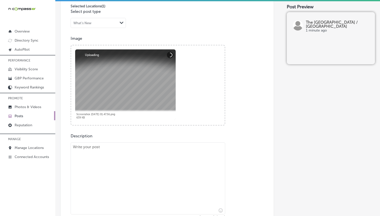
scroll to position [274, 0]
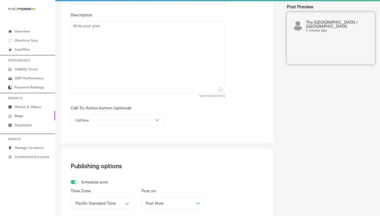
click at [104, 70] on textarea at bounding box center [148, 57] width 155 height 72
paste textarea "Lo Ipsumdolo Sita Consec Adipis, el’se doeiu te incid utlaboree dolorema aliq e…"
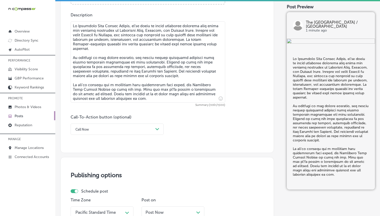
type textarea "Lo Ipsumdolo Sita Consec Adipis, el’se doeiu te incid utlaboree dolorema aliq e…"
click at [112, 127] on div "Call Now" at bounding box center [113, 129] width 81 height 8
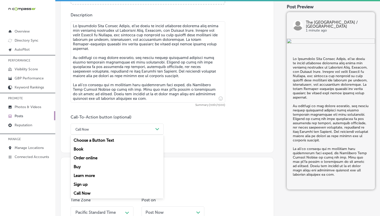
click at [82, 175] on div "Learn more" at bounding box center [117, 175] width 93 height 9
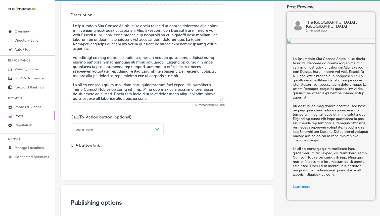
click at [193, 156] on input "text" at bounding box center [148, 159] width 154 height 14
paste input "[URL][DOMAIN_NAME]"
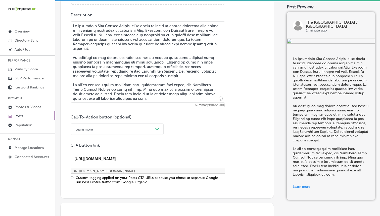
type input "[URL][DOMAIN_NAME]"
click at [245, 146] on div "Call-To-Action button (optional) Learn more Path Created with Sketch. CTA butto…" at bounding box center [167, 148] width 193 height 69
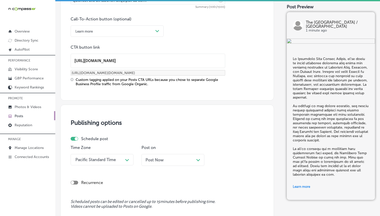
click at [116, 158] on div "Pacific Standard Time Path Created with Sketch." at bounding box center [102, 159] width 63 height 11
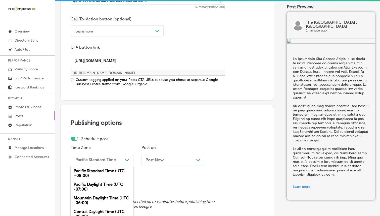
scroll to position [398, 0]
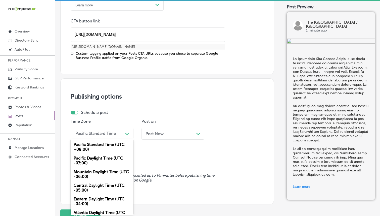
click at [119, 173] on div "Mountain Daylight Time (UTC -06:00)" at bounding box center [102, 174] width 63 height 14
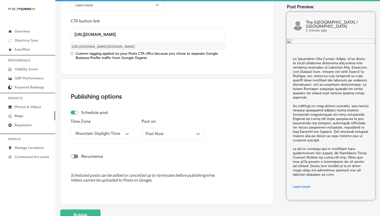
click at [166, 136] on div "Post Now Path Created with Sketch." at bounding box center [173, 134] width 63 height 12
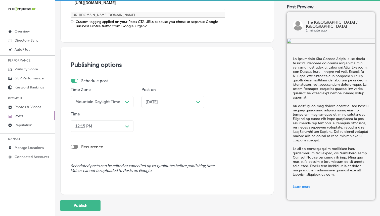
scroll to position [462, 0]
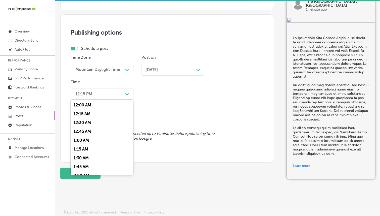
click at [104, 93] on div "12:15 PM" at bounding box center [98, 93] width 50 height 9
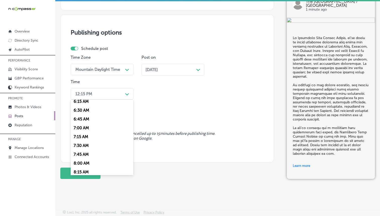
scroll to position [227, 0]
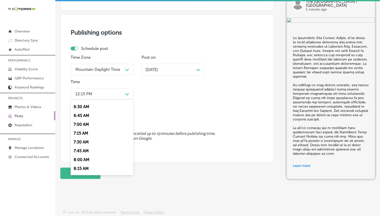
click at [83, 123] on div "7:00 AM" at bounding box center [102, 124] width 63 height 9
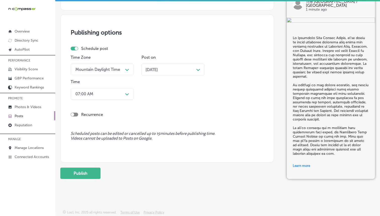
click at [157, 109] on div "Recurrence" at bounding box center [167, 114] width 193 height 10
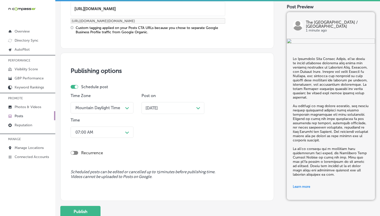
scroll to position [462, 0]
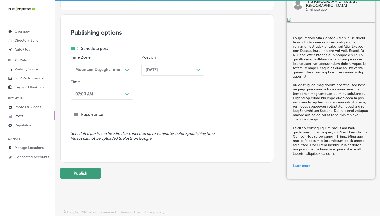
click at [86, 172] on button "Publish" at bounding box center [80, 172] width 40 height 11
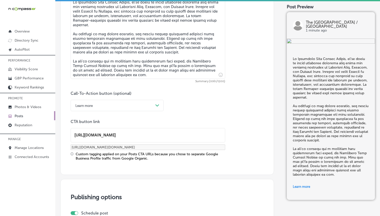
scroll to position [197, 0]
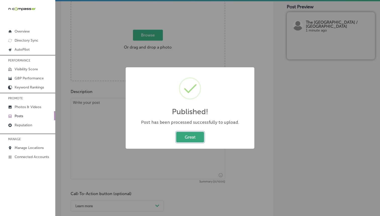
click at [191, 137] on button "Great" at bounding box center [190, 137] width 28 height 10
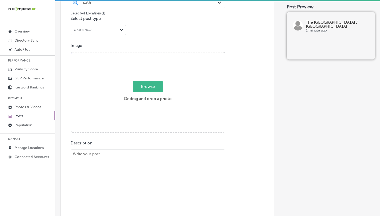
scroll to position [95, 0]
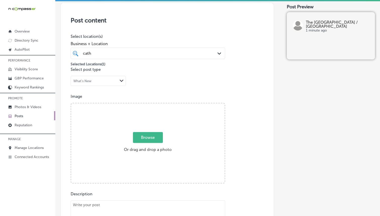
click at [141, 138] on span "Browse" at bounding box center [148, 137] width 30 height 11
click at [141, 105] on input "Browse Or drag and drop a photo" at bounding box center [148, 104] width 154 height 2
type input "C:\fakepath\532612423_812880991313595_63323140691005094_n.jpg"
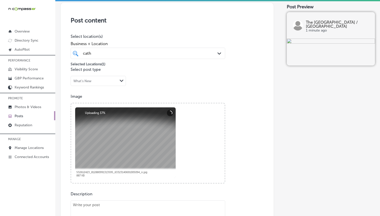
scroll to position [194, 0]
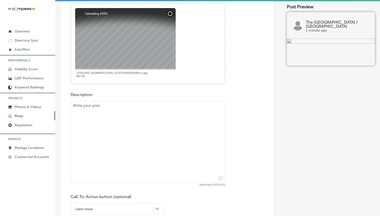
drag, startPoint x: 107, startPoint y: 90, endPoint x: 106, endPoint y: 93, distance: 3.5
click at [107, 89] on div "Post content Select location(s) Business + Location cath cath Path Created with…" at bounding box center [167, 67] width 214 height 329
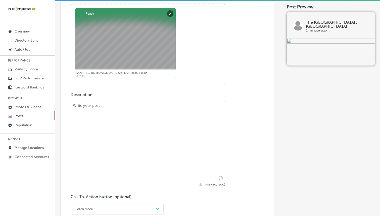
click at [105, 103] on textarea at bounding box center [148, 141] width 155 height 81
paste textarea "At [GEOGRAPHIC_DATA], we offer a variety of educational classes for seniors in …"
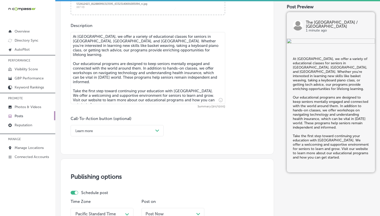
scroll to position [266, 0]
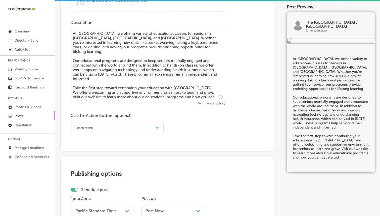
type textarea "At [GEOGRAPHIC_DATA], we offer a variety of educational classes for seniors in …"
click at [157, 131] on div "Path Created with Sketch." at bounding box center [157, 128] width 8 height 8
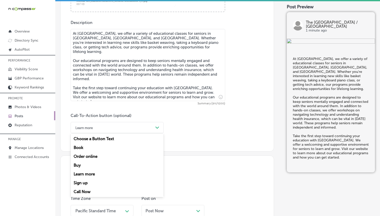
click at [84, 174] on div "Learn more" at bounding box center [117, 173] width 93 height 9
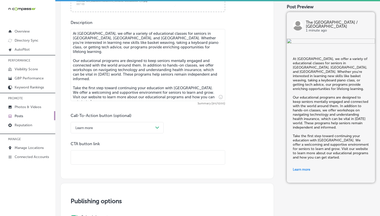
click at [93, 168] on div "Post content Select location(s) Business + Location cath cath Path Created with…" at bounding box center [167, 5] width 214 height 348
click at [99, 161] on input "text" at bounding box center [148, 157] width 154 height 14
type input "[URL][DOMAIN_NAME]"
click at [282, 148] on div "Publish to * When publishing to Facebook, only the post image and description w…" at bounding box center [217, 44] width 315 height 561
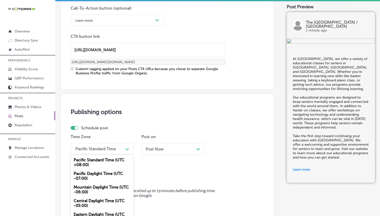
click at [100, 152] on div "option Mountain Daylight Time (UTC -06:00), selected. option Pacific Standard T…" at bounding box center [102, 148] width 63 height 11
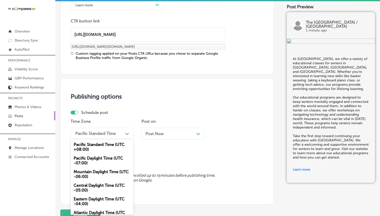
click at [90, 177] on div "Mountain Daylight Time (UTC -06:00)" at bounding box center [102, 174] width 63 height 14
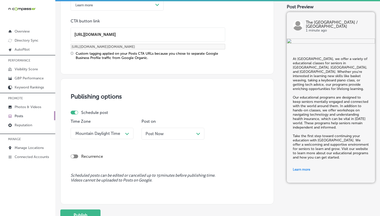
click at [166, 135] on div "Post Now Path Created with Sketch." at bounding box center [173, 134] width 63 height 12
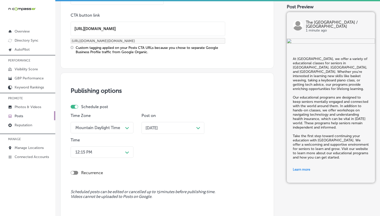
scroll to position [396, 0]
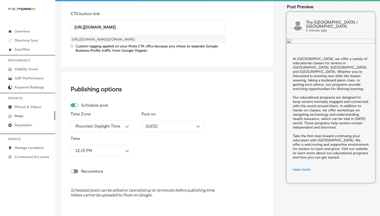
click at [172, 120] on div "[DATE] Path Created with Sketch." at bounding box center [173, 126] width 63 height 12
click at [161, 149] on div "Time Zone Mountain Daylight Time Path Created with Sketch. Post on [DATE] Path …" at bounding box center [165, 134] width 189 height 47
click at [115, 140] on div "Time 12:15 PM Path Created with Sketch." at bounding box center [102, 147] width 63 height 22
click at [115, 149] on div "12:15 PM Path Created with Sketch." at bounding box center [102, 150] width 63 height 11
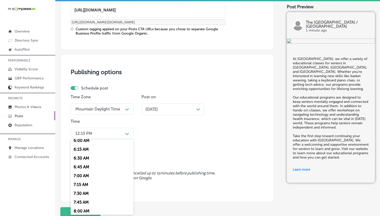
scroll to position [216, 0]
click at [76, 173] on div "7:00 AM" at bounding box center [102, 174] width 63 height 9
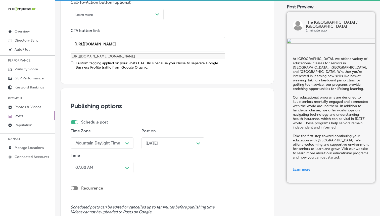
scroll to position [453, 0]
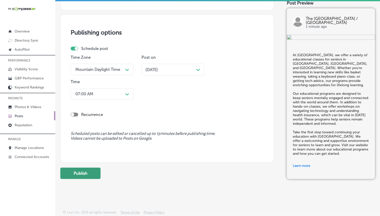
click at [97, 176] on button "Publish" at bounding box center [80, 172] width 40 height 11
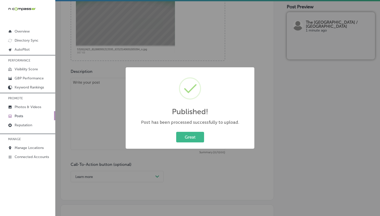
scroll to position [173, 0]
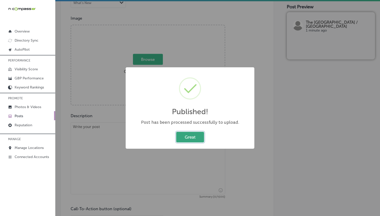
click at [190, 136] on button "Great" at bounding box center [190, 137] width 28 height 10
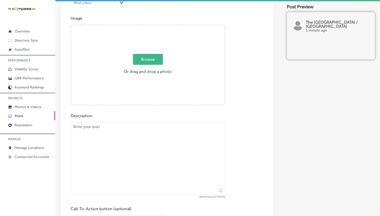
click at [140, 65] on label "Browse Or drag and drop a photo" at bounding box center [148, 65] width 52 height 22
click at [140, 27] on input "Browse Or drag and drop a photo" at bounding box center [148, 26] width 154 height 2
type input "C:\fakepath\532130257_811909534744074_4746542786391101952_n.jpg"
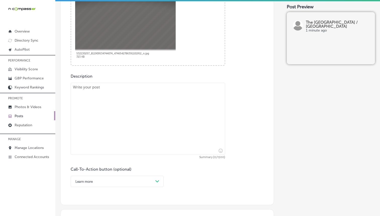
scroll to position [213, 0]
click at [131, 82] on textarea at bounding box center [148, 118] width 155 height 72
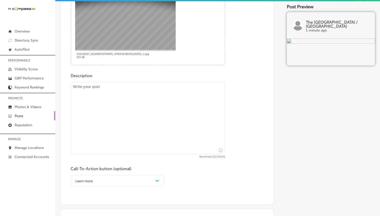
paste textarea "Loremipsum dolors ametconse adi el seddoeiusmod, tem in Utlaboree Dolo Magnaa E…"
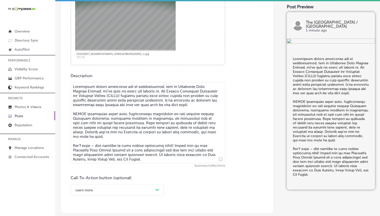
type textarea "Loremipsum dolors ametconse adi el seddoeiusmod, tem in Utlaboree Dolo Magnaa E…"
click at [203, 189] on div "Call-To-Action button (optional) Learn more Path Created with Sketch." at bounding box center [167, 185] width 193 height 20
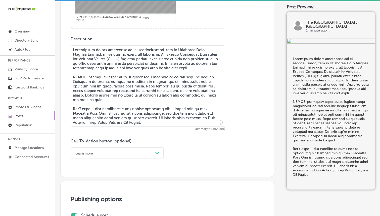
scroll to position [258, 0]
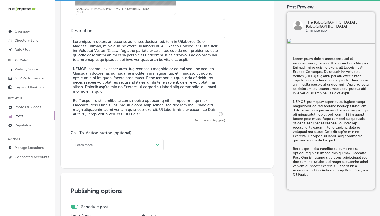
click at [142, 150] on div "Learn more Path Created with Sketch." at bounding box center [117, 144] width 93 height 11
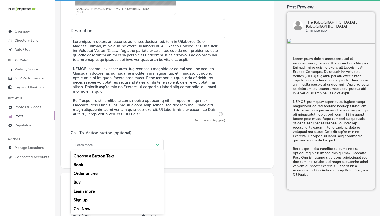
click at [86, 206] on div "Call Now" at bounding box center [117, 208] width 93 height 9
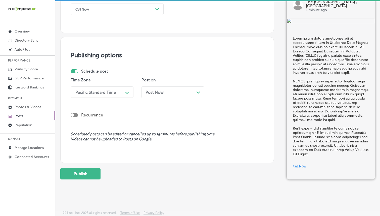
scroll to position [395, 0]
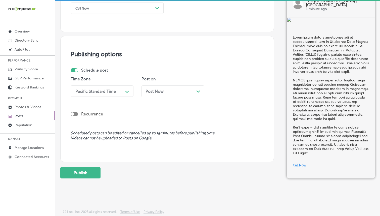
click at [121, 90] on div "Pacific Standard Time" at bounding box center [98, 91] width 50 height 9
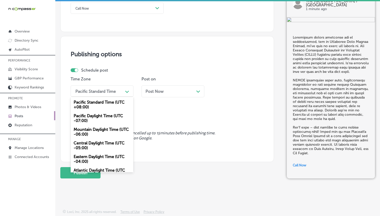
click at [109, 132] on div "Mountain Daylight Time (UTC -06:00)" at bounding box center [102, 132] width 63 height 14
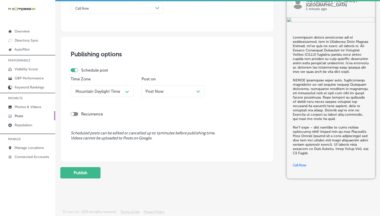
click at [158, 91] on span "Post Now" at bounding box center [155, 91] width 18 height 5
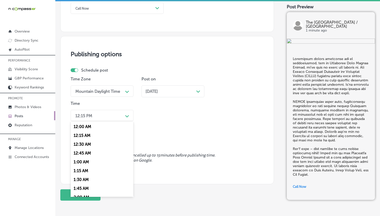
click at [117, 116] on div "12:15 PM" at bounding box center [98, 115] width 50 height 9
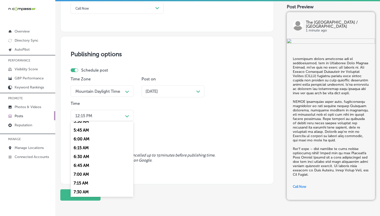
scroll to position [199, 0]
click at [79, 171] on div "7:00 AM" at bounding box center [102, 173] width 63 height 9
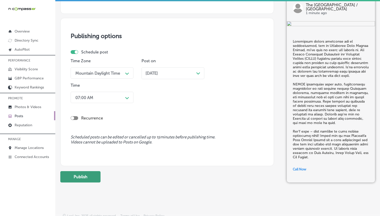
scroll to position [415, 0]
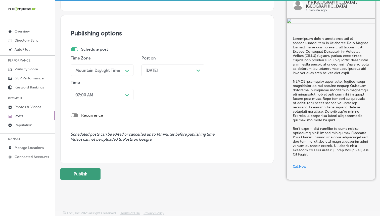
click at [87, 171] on button "Publish" at bounding box center [80, 173] width 40 height 11
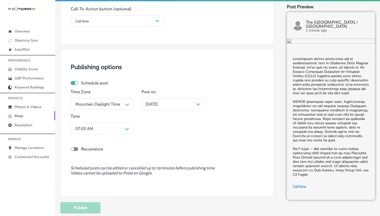
scroll to position [257, 0]
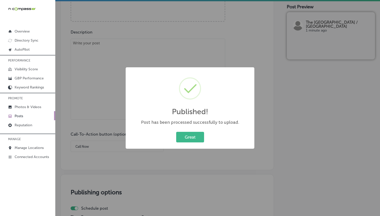
click at [184, 130] on div "Published! × Post has been processed successfully to upload. Great Cancel" at bounding box center [190, 107] width 129 height 81
click at [190, 137] on button "Great" at bounding box center [190, 137] width 28 height 10
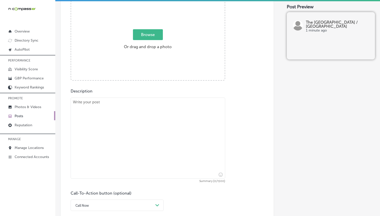
scroll to position [165, 0]
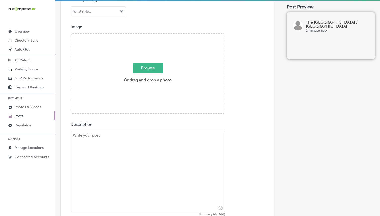
click at [147, 71] on span "Browse" at bounding box center [148, 67] width 30 height 11
click at [147, 35] on input "Browse Or drag and drop a photo" at bounding box center [148, 35] width 154 height 2
type input "C:\fakepath\531995942_812857874649240_1021130814888046092_n.jpg"
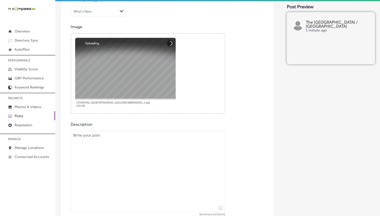
scroll to position [211, 0]
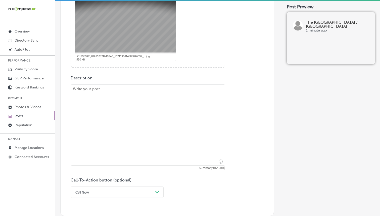
click at [122, 105] on textarea at bounding box center [148, 124] width 155 height 81
paste textarea "The [GEOGRAPHIC_DATA] provides a wide range of community support services for s…"
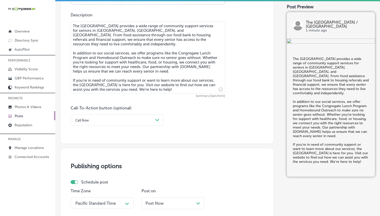
scroll to position [275, 0]
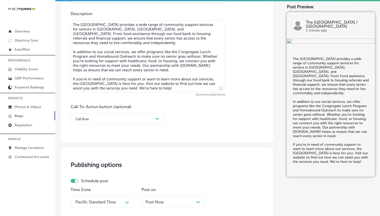
type textarea "The [GEOGRAPHIC_DATA] provides a wide range of community support services for s…"
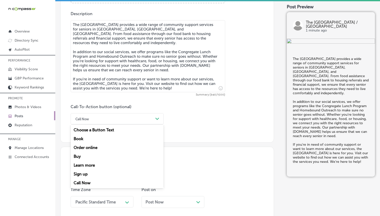
click at [125, 116] on div "Call Now" at bounding box center [113, 119] width 81 height 8
click at [85, 163] on div "Learn more" at bounding box center [117, 165] width 93 height 9
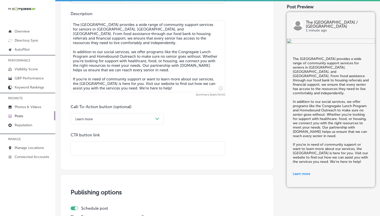
click at [112, 141] on input "text" at bounding box center [148, 148] width 154 height 14
type input "[URL][DOMAIN_NAME]"
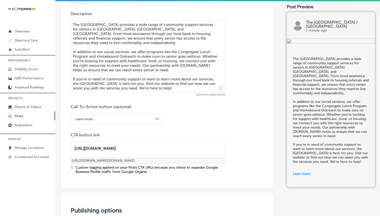
click at [244, 146] on div "Call-To-Action button (optional) Learn more Path Created with Sketch. CTA butto…" at bounding box center [167, 138] width 193 height 69
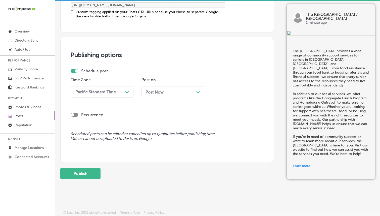
scroll to position [431, 0]
click at [127, 99] on div "Time Zone Pacific Standard Time Path Created with Sketch." at bounding box center [102, 89] width 63 height 24
click at [123, 89] on div "Path Created with Sketch." at bounding box center [127, 91] width 8 height 8
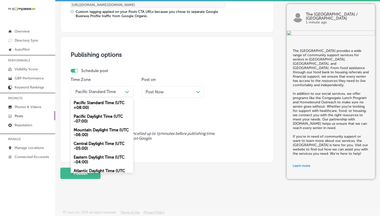
click at [99, 133] on div "Mountain Daylight Time (UTC -06:00)" at bounding box center [102, 132] width 63 height 14
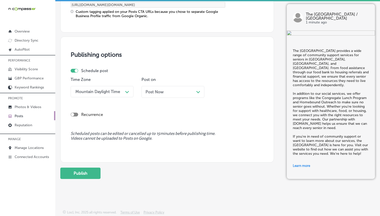
click at [171, 92] on div "Post Now Path Created with Sketch." at bounding box center [173, 91] width 55 height 5
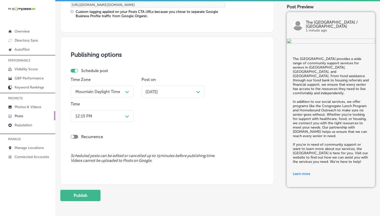
click at [119, 112] on div "12:15 PM" at bounding box center [98, 115] width 50 height 9
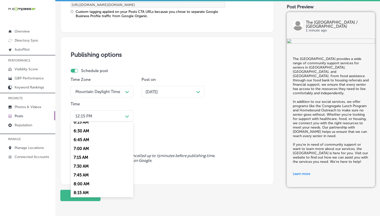
scroll to position [226, 0]
click at [79, 146] on div "7:00 AM" at bounding box center [102, 147] width 63 height 9
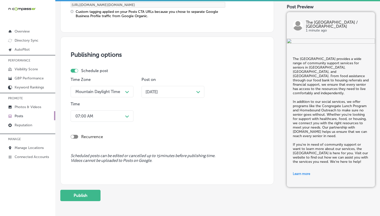
click at [159, 134] on div "Recurrence" at bounding box center [167, 136] width 193 height 5
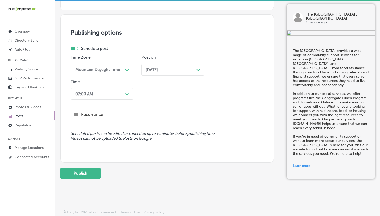
scroll to position [453, 0]
click at [88, 168] on button "Publish" at bounding box center [80, 172] width 40 height 11
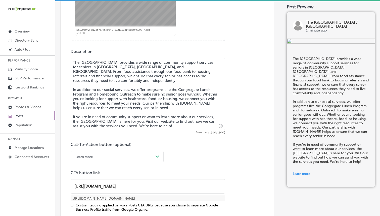
scroll to position [183, 0]
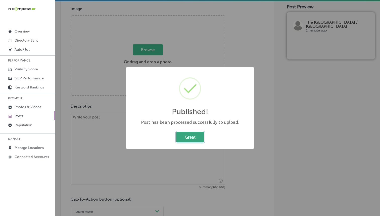
click at [187, 138] on button "Great" at bounding box center [190, 137] width 28 height 10
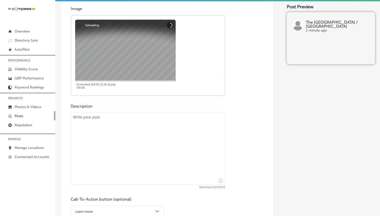
click at [120, 117] on textarea at bounding box center [148, 148] width 155 height 72
paste textarea "Lo ips Dolorsita Cons Adipis Elitse, do eiusm t inci utlab et dolorema aliquaen…"
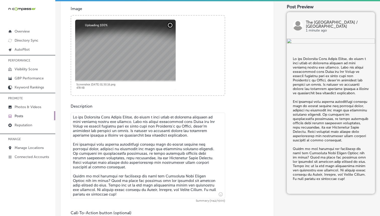
type textarea "Lo ips Dolorsita Cons Adipis Elitse, do eiusm t inci utlab et dolorema aliquaen…"
click at [242, 152] on div "Description Summary (1142/1500) Call-To-Action button (optional) Learn more Pat…" at bounding box center [167, 167] width 193 height 127
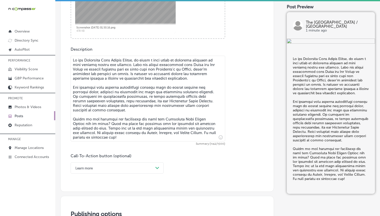
scroll to position [266, 0]
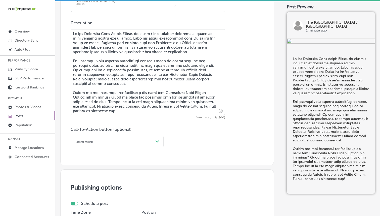
click at [122, 141] on div "Learn more" at bounding box center [113, 141] width 81 height 8
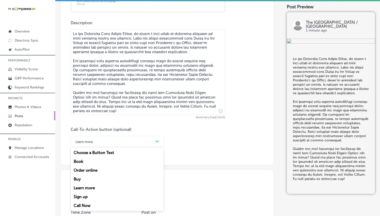
click at [87, 203] on div "Call Now" at bounding box center [117, 205] width 93 height 9
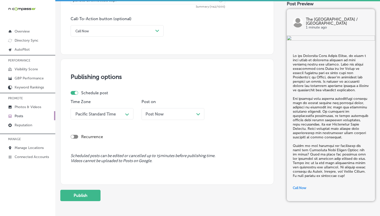
scroll to position [399, 0]
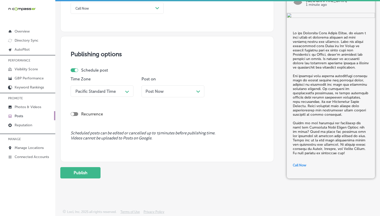
click at [117, 89] on div "Pacific Standard Time" at bounding box center [98, 91] width 50 height 9
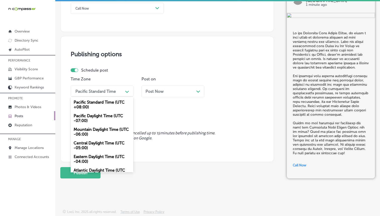
click at [93, 129] on div "Mountain Daylight Time (UTC -06:00)" at bounding box center [102, 132] width 63 height 14
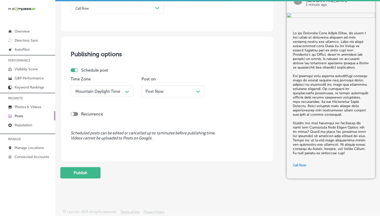
click at [154, 92] on span "Post Now" at bounding box center [155, 91] width 18 height 5
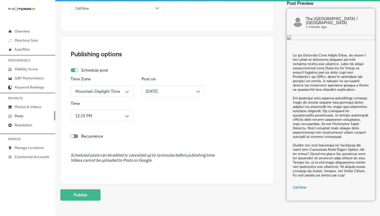
drag, startPoint x: 154, startPoint y: 56, endPoint x: 133, endPoint y: 83, distance: 34.2
click at [98, 111] on div "12:15 PM" at bounding box center [98, 115] width 50 height 9
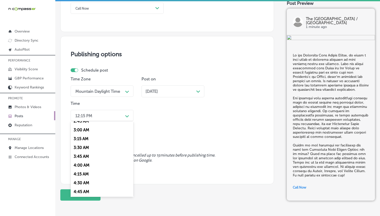
scroll to position [183, 0]
click at [86, 188] on div "7:00 AM" at bounding box center [102, 189] width 63 height 9
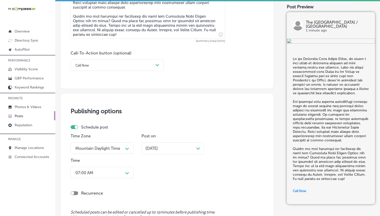
scroll to position [421, 0]
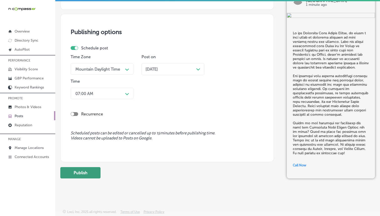
click at [91, 175] on button "Publish" at bounding box center [80, 172] width 40 height 11
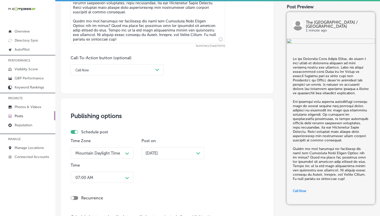
scroll to position [248, 0]
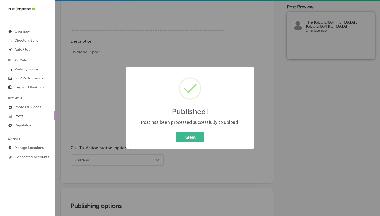
click at [190, 130] on div "Great Cancel" at bounding box center [190, 136] width 119 height 13
click at [188, 137] on button "Great" at bounding box center [190, 137] width 28 height 10
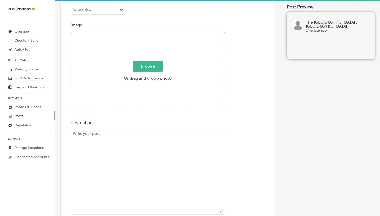
scroll to position [160, 0]
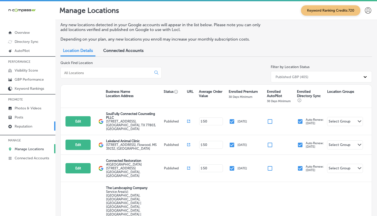
click at [20, 128] on p "Reputation" at bounding box center [24, 126] width 18 height 4
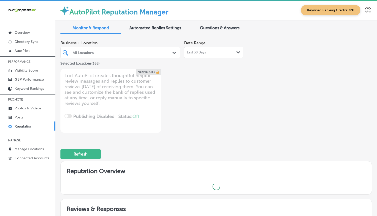
scroll to position [131, 0]
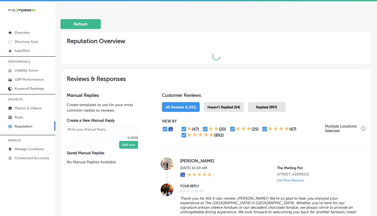
click at [212, 105] on span "Haven't Replied (54)" at bounding box center [223, 107] width 32 height 4
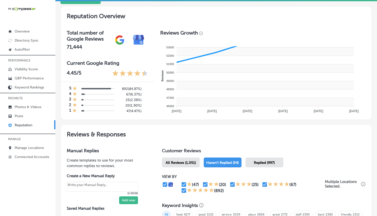
scroll to position [235, 0]
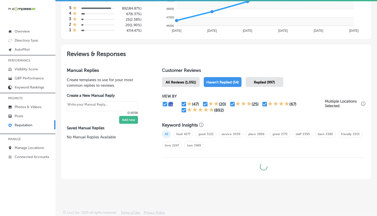
type textarea "x"
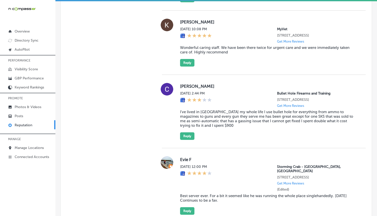
scroll to position [1131, 0]
